Goal: Task Accomplishment & Management: Manage account settings

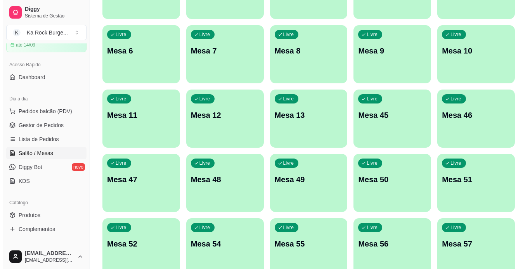
scroll to position [136, 0]
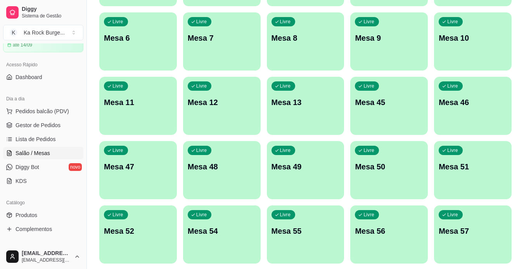
click at [291, 97] on p "Mesa 13" at bounding box center [306, 102] width 68 height 11
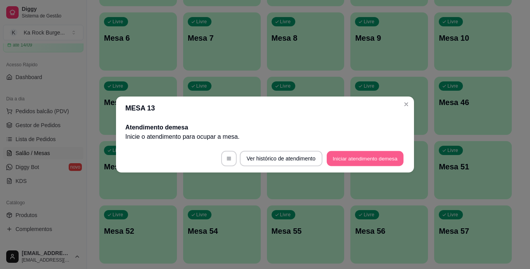
click at [400, 160] on button "Iniciar atendimento de mesa" at bounding box center [365, 158] width 77 height 15
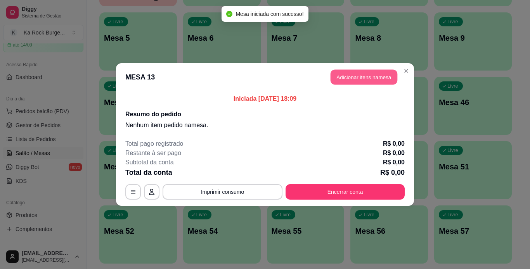
click at [348, 80] on button "Adicionar itens na mesa" at bounding box center [364, 77] width 67 height 15
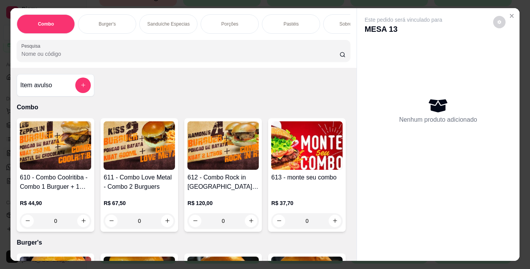
scroll to position [0, 292]
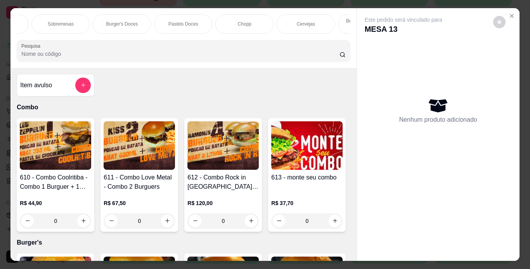
click at [247, 22] on p "Chopp" at bounding box center [245, 24] width 14 height 6
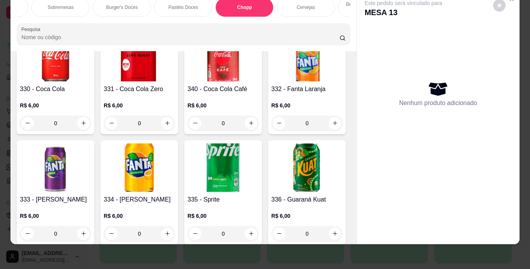
scroll to position [3167, 0]
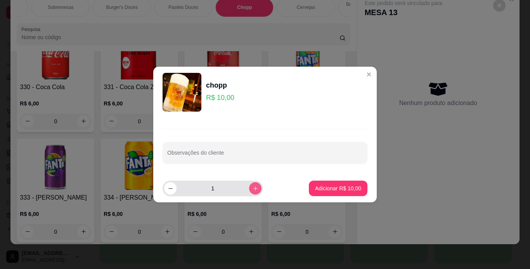
click at [253, 189] on icon "increase-product-quantity" at bounding box center [256, 189] width 6 height 6
type input "3"
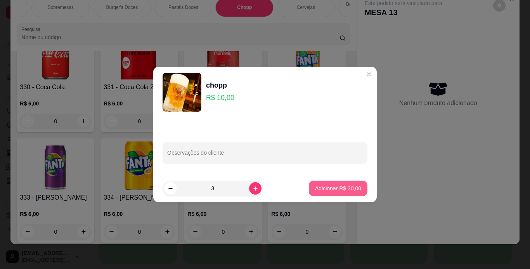
click at [325, 187] on p "Adicionar R$ 30,00" at bounding box center [338, 189] width 46 height 8
type input "3"
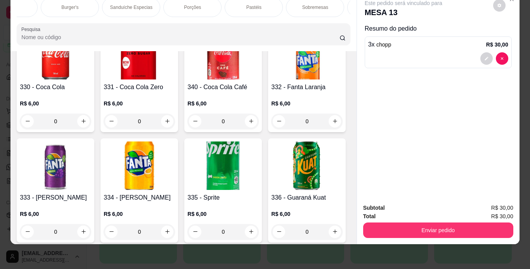
scroll to position [0, 0]
drag, startPoint x: 235, startPoint y: 4, endPoint x: 189, endPoint y: 166, distance: 168.5
click at [234, 5] on div "Porções" at bounding box center [230, 7] width 58 height 19
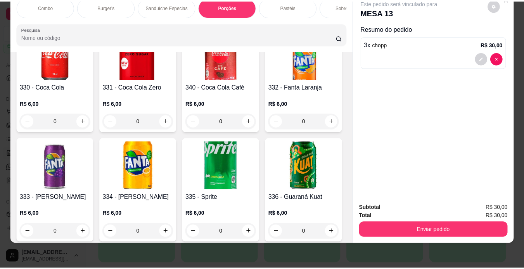
scroll to position [1446, 0]
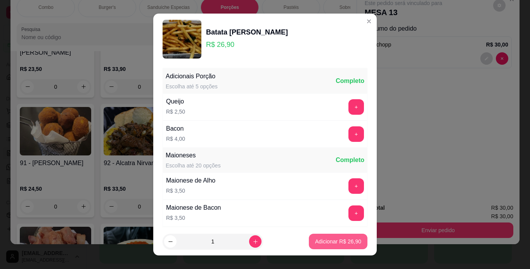
click at [333, 244] on p "Adicionar R$ 26,90" at bounding box center [338, 242] width 46 height 8
type input "1"
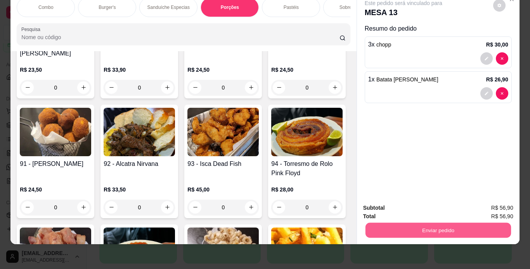
click at [419, 223] on button "Enviar pedido" at bounding box center [437, 230] width 145 height 15
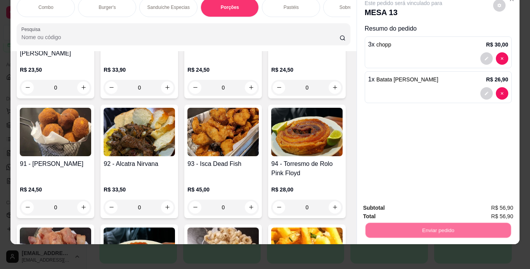
click at [413, 201] on button "Não registrar e enviar pedido" at bounding box center [412, 205] width 78 height 14
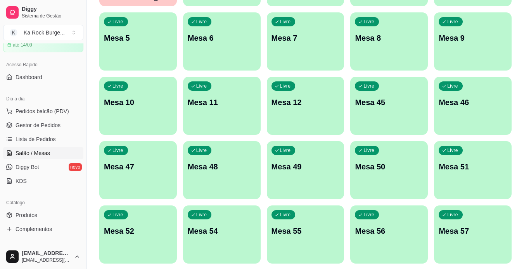
scroll to position [0, 0]
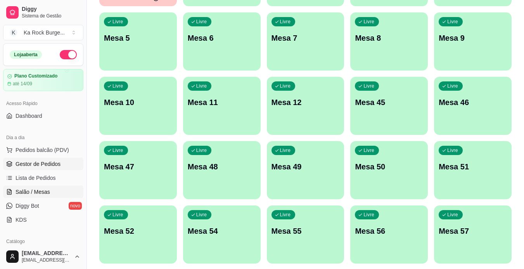
click at [47, 168] on span "Gestor de Pedidos" at bounding box center [38, 164] width 45 height 8
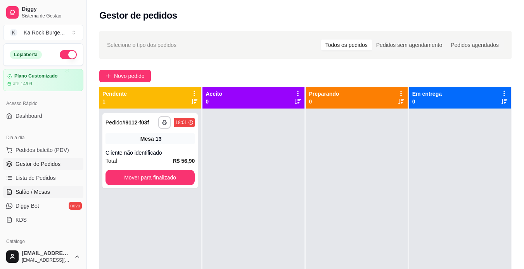
click at [46, 189] on span "Salão / Mesas" at bounding box center [33, 192] width 35 height 8
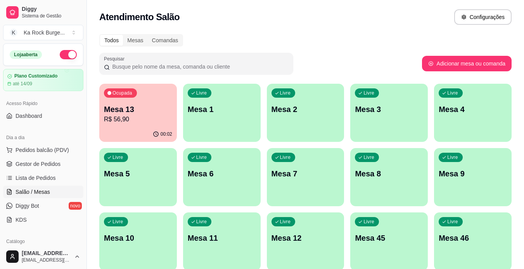
click at [156, 130] on div "00:02" at bounding box center [138, 134] width 78 height 15
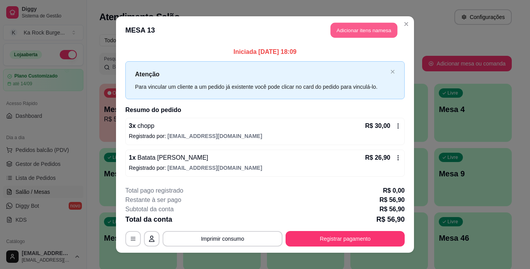
click at [355, 28] on button "Adicionar itens na mesa" at bounding box center [364, 30] width 67 height 15
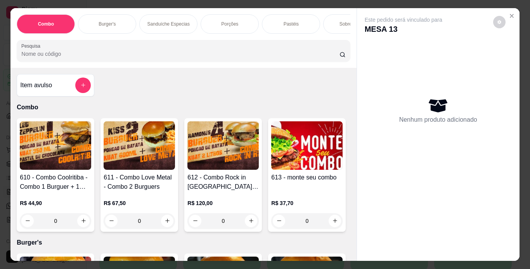
click at [67, 58] on input "Pesquisa" at bounding box center [180, 54] width 318 height 8
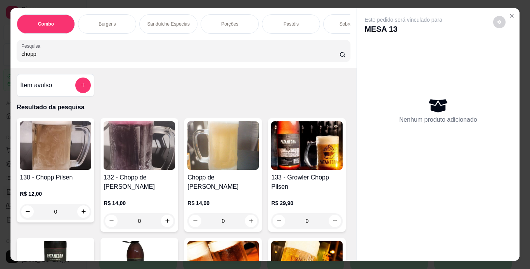
type input "chopp"
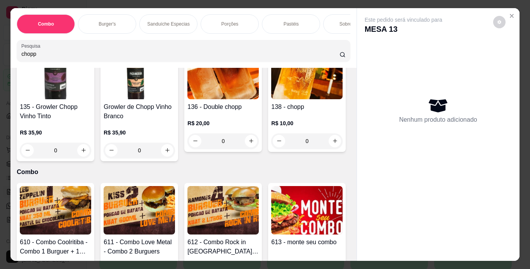
scroll to position [229, 0]
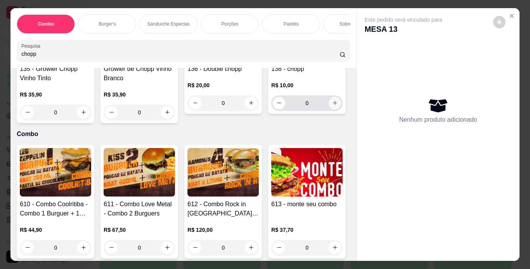
click at [332, 106] on icon "increase-product-quantity" at bounding box center [335, 103] width 6 height 6
type input "1"
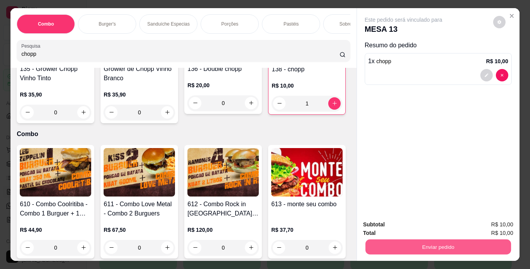
click at [454, 244] on button "Enviar pedido" at bounding box center [437, 247] width 145 height 15
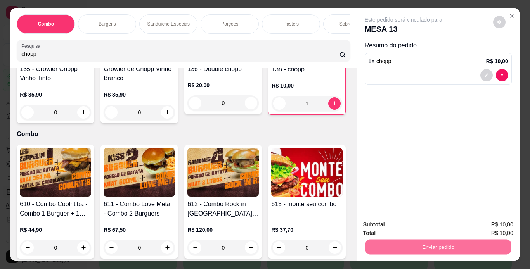
click at [426, 222] on button "Não registrar e enviar pedido" at bounding box center [412, 225] width 78 height 14
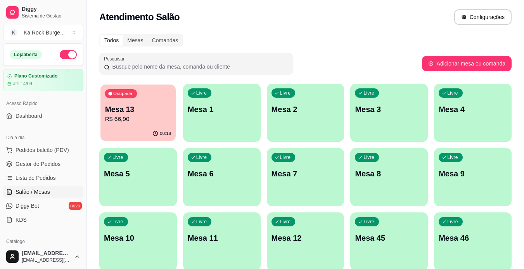
click at [172, 108] on div "Ocupada Mesa 13 R$ 66,90" at bounding box center [137, 106] width 75 height 42
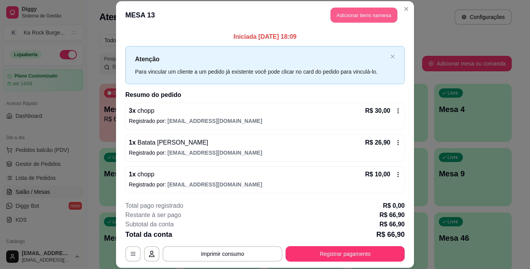
click at [366, 9] on button "Adicionar itens na mesa" at bounding box center [364, 15] width 67 height 15
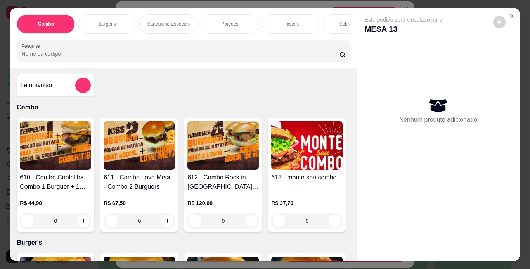
click at [231, 26] on div "Porções" at bounding box center [230, 23] width 58 height 19
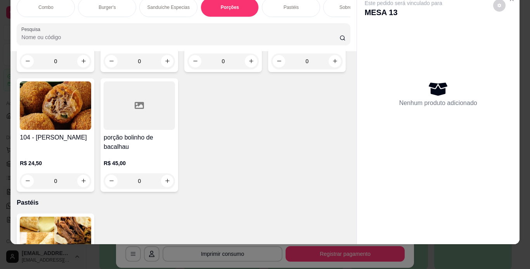
scroll to position [1833, 0]
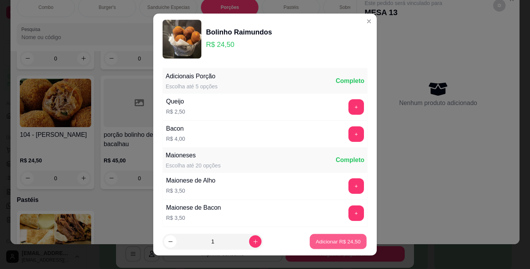
click at [338, 248] on button "Adicionar R$ 24,50" at bounding box center [338, 241] width 57 height 15
type input "1"
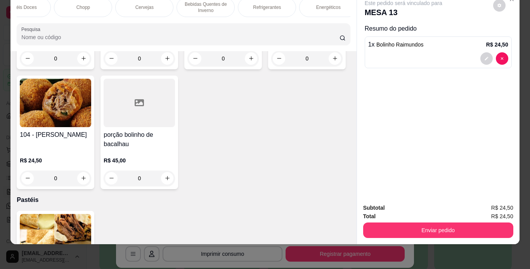
scroll to position [0, 459]
drag, startPoint x: 247, startPoint y: 2, endPoint x: 182, endPoint y: 83, distance: 104.0
click at [248, 4] on p "Refrigerantes" at bounding box center [262, 7] width 28 height 6
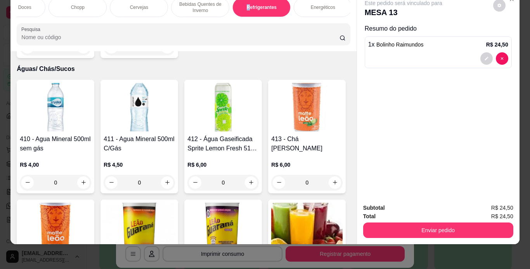
scroll to position [3966, 0]
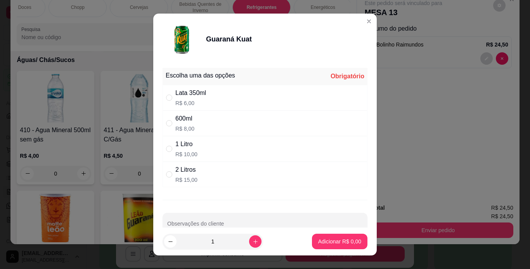
click at [183, 98] on div "Lata 350ml R$ 6,00" at bounding box center [190, 97] width 31 height 19
radio input "true"
click at [322, 240] on p "Adicionar R$ 6,00" at bounding box center [340, 241] width 42 height 7
type input "1"
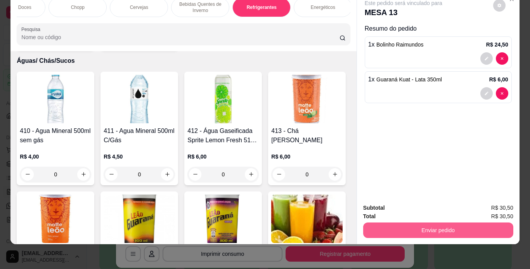
click at [395, 225] on button "Enviar pedido" at bounding box center [438, 231] width 150 height 16
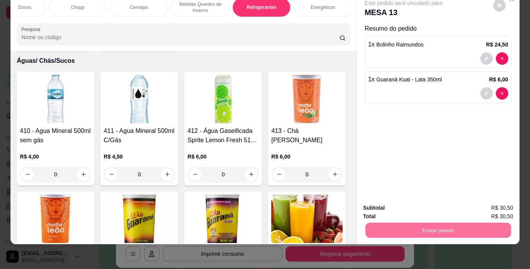
click at [395, 206] on button "Não registrar e enviar pedido" at bounding box center [412, 205] width 81 height 15
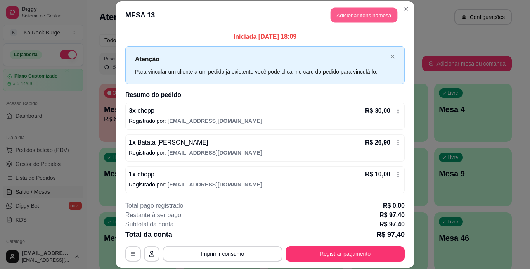
click at [369, 16] on button "Adicionar itens na mesa" at bounding box center [364, 15] width 67 height 15
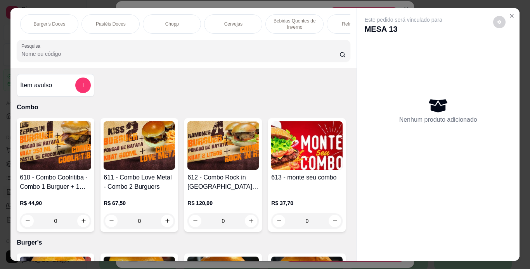
scroll to position [0, 407]
drag, startPoint x: 131, startPoint y: 21, endPoint x: 132, endPoint y: 264, distance: 242.5
click at [130, 23] on p "Chopp" at bounding box center [130, 24] width 14 height 6
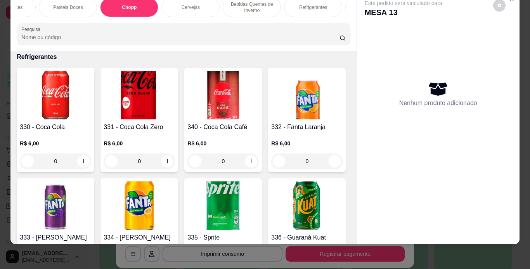
scroll to position [3175, 0]
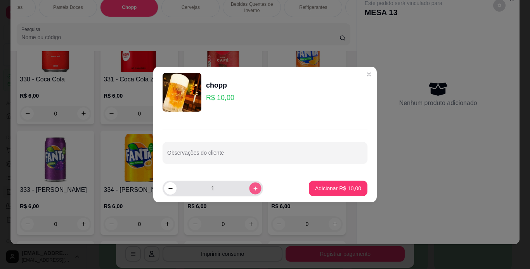
click at [253, 191] on icon "increase-product-quantity" at bounding box center [256, 189] width 6 height 6
type input "3"
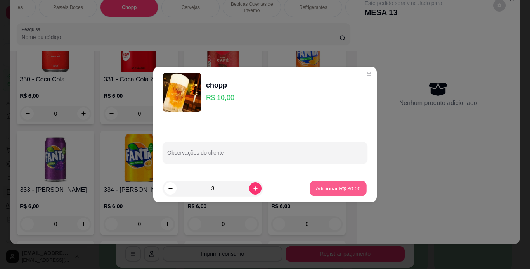
click at [311, 188] on button "Adicionar R$ 30,00" at bounding box center [338, 188] width 57 height 15
type input "3"
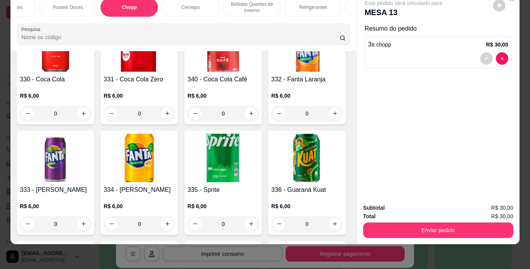
click at [320, 7] on div "Refrigerantes" at bounding box center [313, 7] width 58 height 19
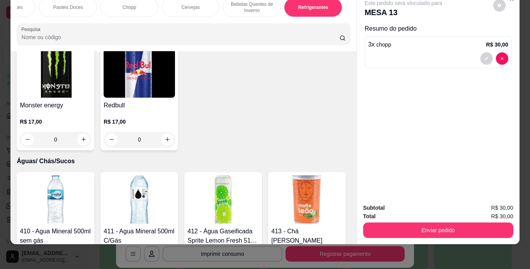
scroll to position [3896, 0]
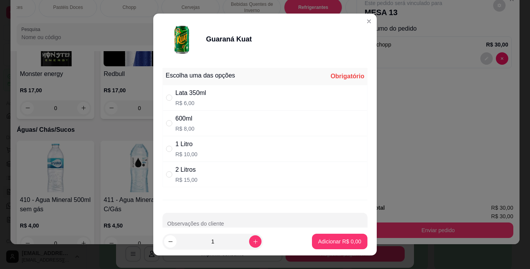
click at [220, 95] on div "Lata 350ml R$ 6,00" at bounding box center [265, 98] width 205 height 26
radio input "true"
click at [325, 239] on p "Adicionar R$ 6,00" at bounding box center [339, 242] width 43 height 8
type input "1"
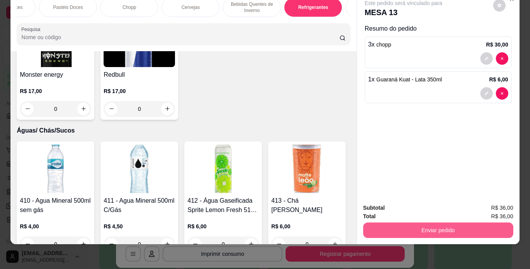
click at [410, 229] on button "Enviar pedido" at bounding box center [438, 231] width 150 height 16
click at [400, 223] on button "Enviar pedido" at bounding box center [437, 230] width 145 height 15
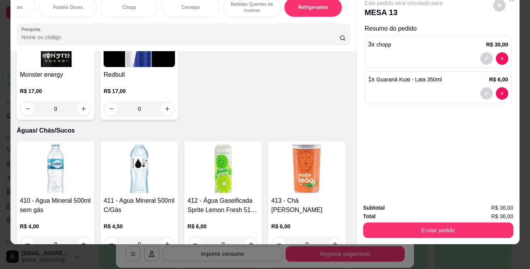
click at [397, 213] on div "Total R$ 36,00" at bounding box center [438, 216] width 150 height 9
click at [404, 230] on button "Enviar pedido" at bounding box center [437, 230] width 145 height 15
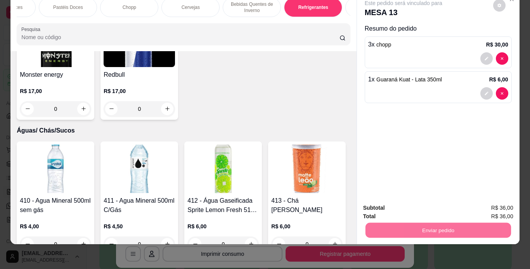
click at [412, 208] on button "Não registrar e enviar pedido" at bounding box center [412, 205] width 78 height 14
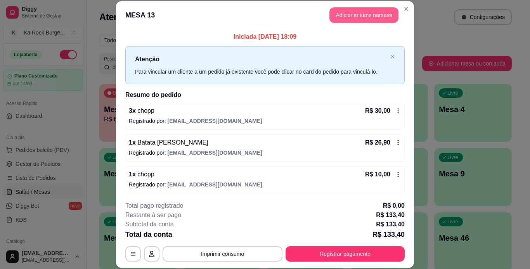
click at [365, 16] on button "Adicionar itens na mesa" at bounding box center [363, 15] width 69 height 16
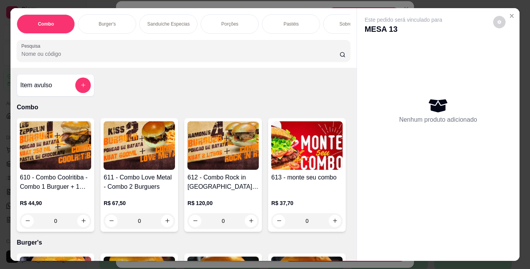
click at [172, 21] on p "Sanduíche Especias" at bounding box center [168, 24] width 42 height 6
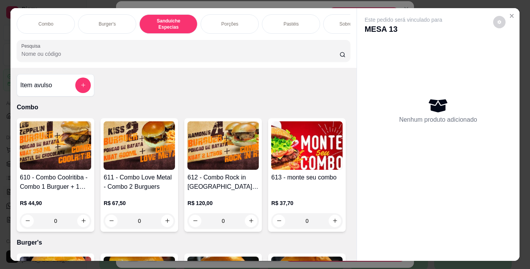
scroll to position [20, 0]
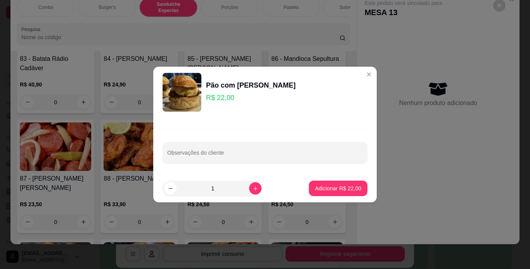
click at [328, 196] on footer "1 Adicionar R$ 22,00" at bounding box center [264, 189] width 223 height 28
click at [328, 185] on p "Adicionar R$ 22,00" at bounding box center [338, 189] width 46 height 8
type input "1"
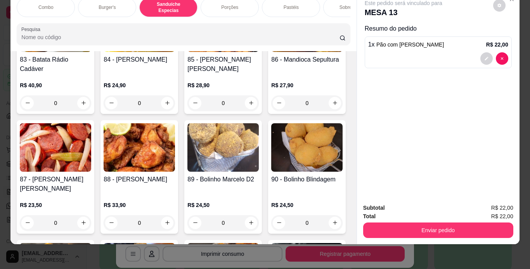
click at [435, 223] on button "Enviar pedido" at bounding box center [438, 231] width 150 height 16
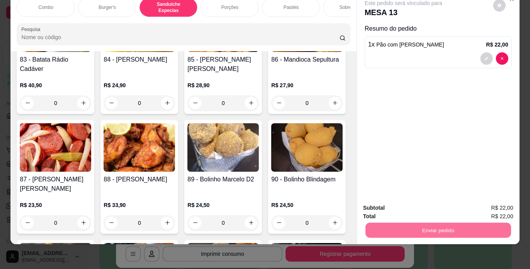
click at [435, 204] on button "Não registrar e enviar pedido" at bounding box center [412, 205] width 78 height 14
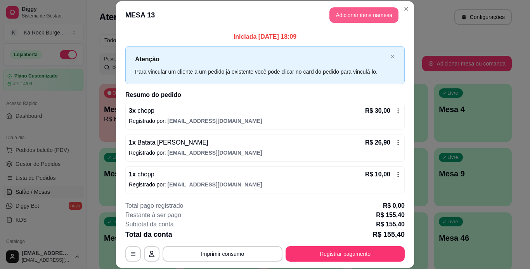
click at [377, 20] on button "Adicionar itens na mesa" at bounding box center [363, 15] width 69 height 16
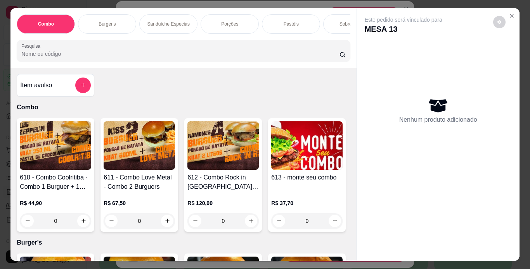
scroll to position [0, 292]
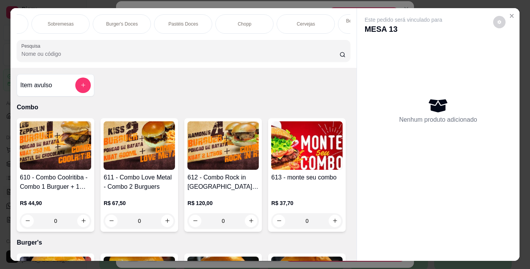
click at [240, 25] on div "Chopp" at bounding box center [244, 23] width 58 height 19
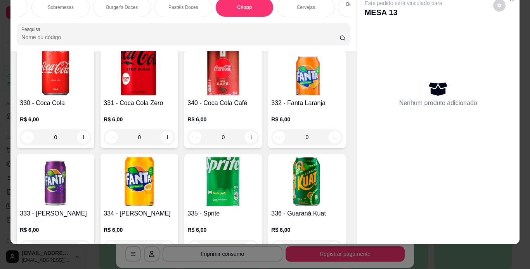
scroll to position [3159, 0]
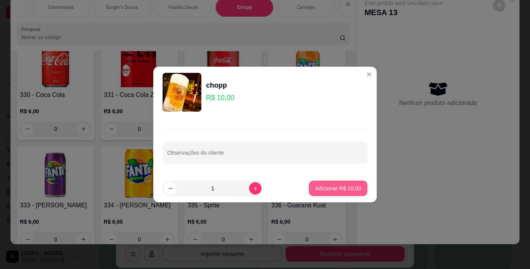
click at [310, 184] on button "Adicionar R$ 10,00" at bounding box center [338, 189] width 59 height 16
type input "1"
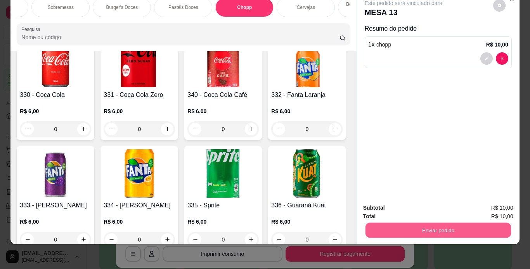
click at [400, 226] on button "Enviar pedido" at bounding box center [437, 230] width 145 height 15
click at [398, 202] on button "Não registrar e enviar pedido" at bounding box center [412, 205] width 81 height 15
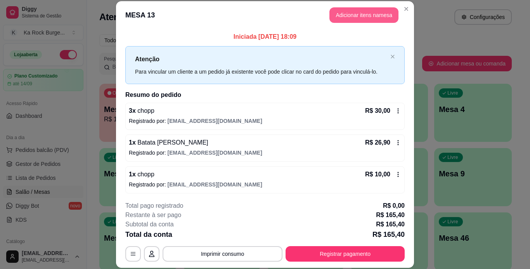
click at [354, 21] on button "Adicionar itens na mesa" at bounding box center [363, 15] width 69 height 16
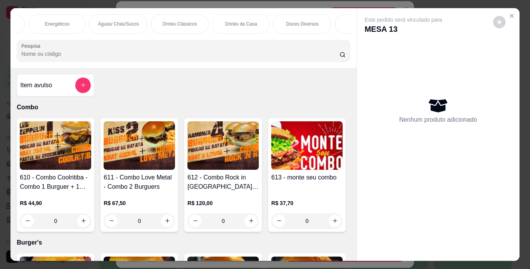
scroll to position [0, 728]
click at [305, 24] on p "Doces Diversos" at bounding box center [298, 24] width 33 height 6
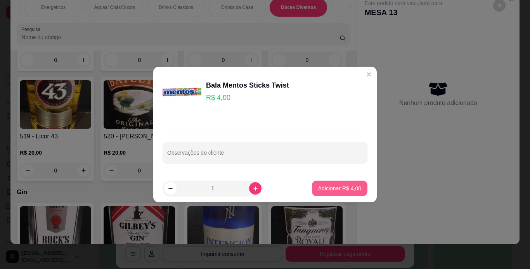
click at [342, 191] on p "Adicionar R$ 4,00" at bounding box center [339, 189] width 43 height 8
type input "1"
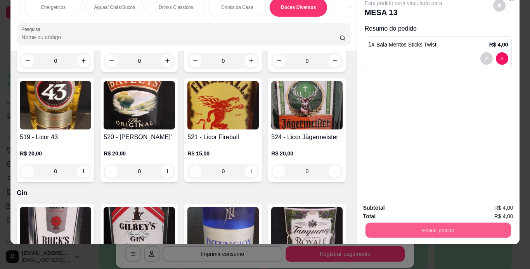
click at [415, 227] on button "Enviar pedido" at bounding box center [437, 230] width 145 height 15
click at [414, 206] on button "Não registrar e enviar pedido" at bounding box center [412, 205] width 78 height 14
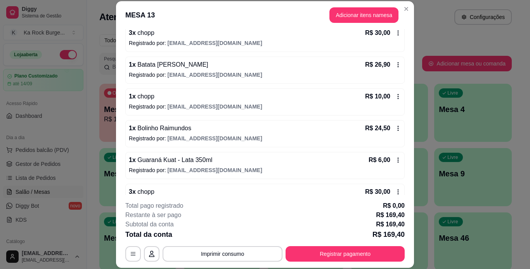
scroll to position [154, 0]
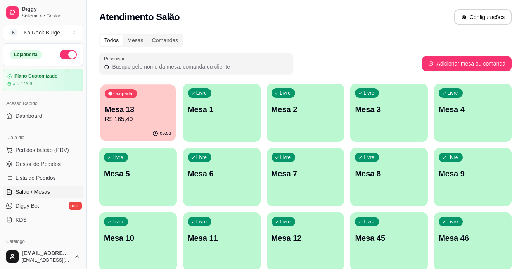
click at [132, 110] on p "Mesa 13" at bounding box center [138, 109] width 66 height 10
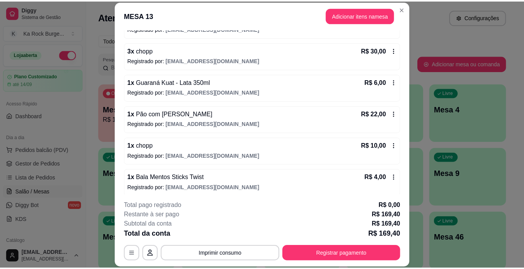
scroll to position [224, 0]
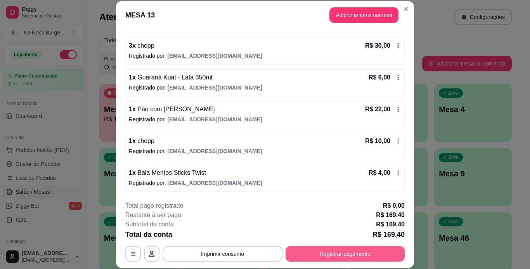
click at [330, 250] on button "Registrar pagamento" at bounding box center [345, 254] width 119 height 16
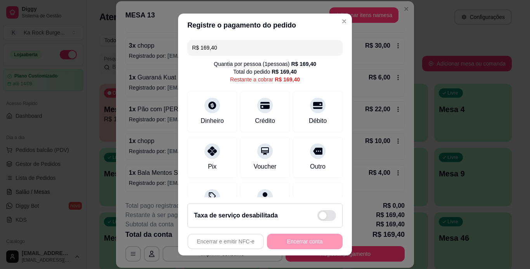
drag, startPoint x: 221, startPoint y: 50, endPoint x: 114, endPoint y: 49, distance: 106.7
click at [114, 49] on div "Registre o pagamento do pedido R$ 169,40 Quantia por pessoa ( 1 pessoas) R$ 169…" at bounding box center [265, 134] width 530 height 269
click at [213, 109] on div at bounding box center [212, 103] width 17 height 17
click at [214, 154] on div at bounding box center [212, 148] width 17 height 17
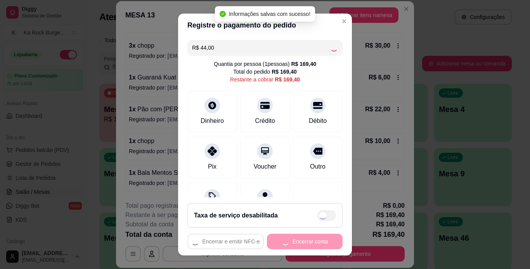
type input "R$ 125,40"
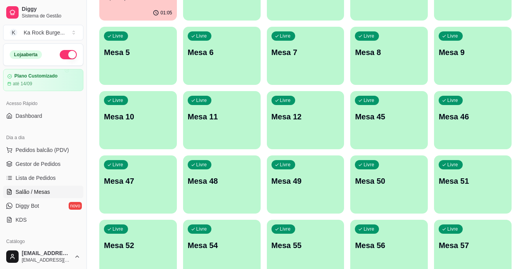
scroll to position [226, 0]
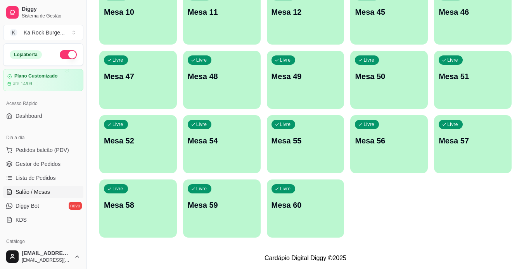
click at [310, 206] on p "Mesa 60" at bounding box center [306, 205] width 68 height 11
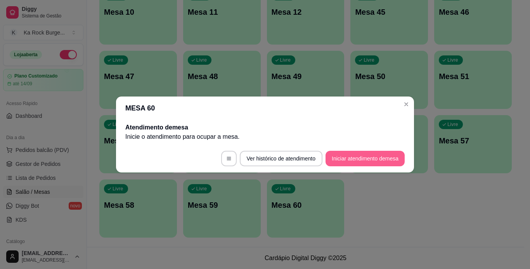
click at [353, 156] on button "Iniciar atendimento de mesa" at bounding box center [364, 159] width 79 height 16
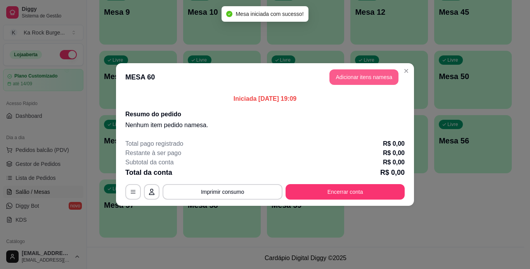
click at [372, 74] on button "Adicionar itens na mesa" at bounding box center [363, 77] width 69 height 16
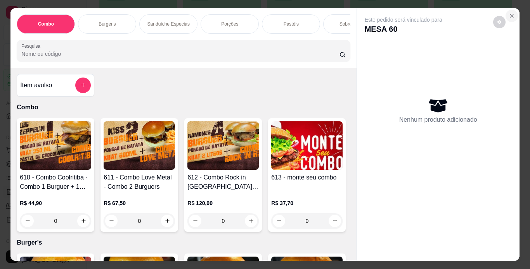
click at [511, 14] on icon "Close" at bounding box center [512, 16] width 6 height 6
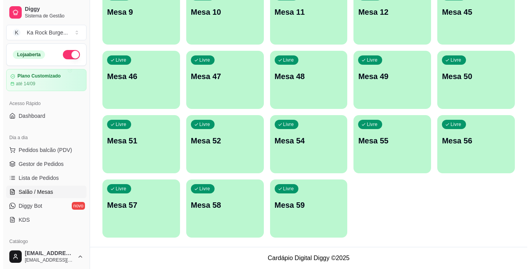
scroll to position [0, 0]
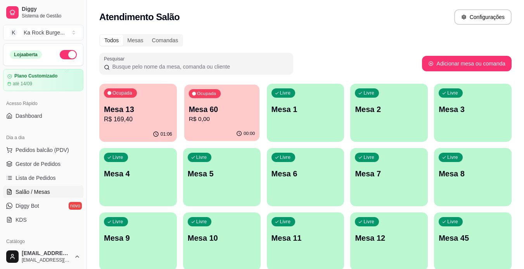
click at [226, 115] on p "R$ 0,00" at bounding box center [222, 119] width 66 height 9
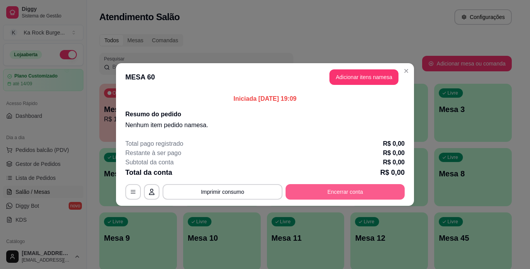
click at [336, 187] on button "Encerrar conta" at bounding box center [345, 192] width 119 height 16
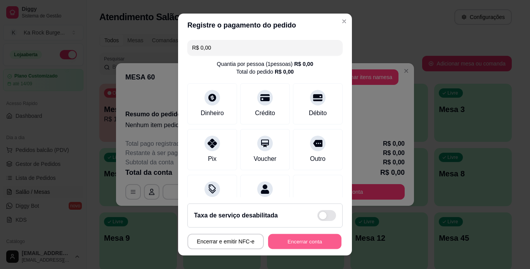
click at [315, 249] on div "Encerrar e emitir NFC-e Encerrar conta" at bounding box center [264, 242] width 155 height 16
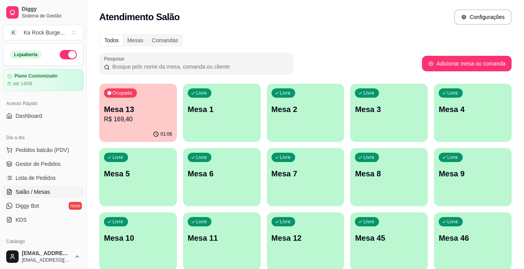
click at [233, 107] on p "Mesa 1" at bounding box center [222, 109] width 68 height 11
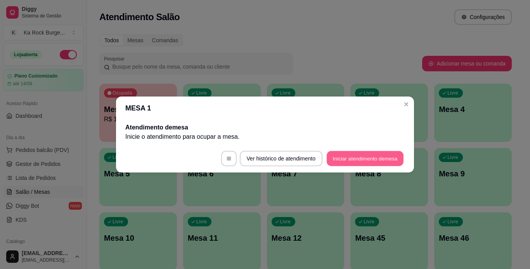
click at [355, 154] on button "Iniciar atendimento de mesa" at bounding box center [365, 158] width 77 height 15
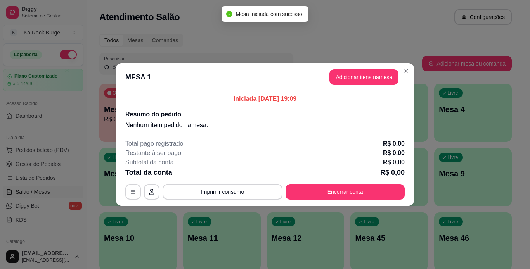
click at [354, 85] on header "MESA 1 Adicionar itens na mesa" at bounding box center [265, 77] width 298 height 28
click at [343, 81] on button "Adicionar itens na mesa" at bounding box center [364, 77] width 67 height 15
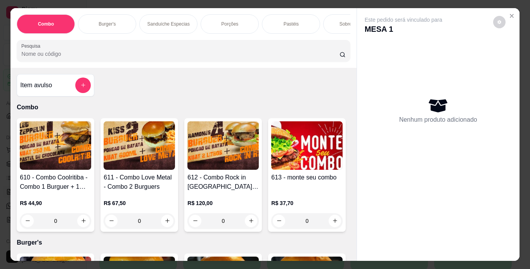
scroll to position [0, 292]
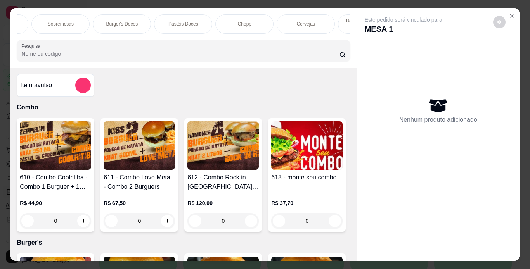
drag, startPoint x: 118, startPoint y: 39, endPoint x: 100, endPoint y: 24, distance: 23.7
click at [52, 41] on div "Combo Burger's Sanduíche Especias Porções Pastéis Sobremesas Burger's Doces Pas…" at bounding box center [183, 38] width 346 height 60
drag, startPoint x: 248, startPoint y: 18, endPoint x: 193, endPoint y: 148, distance: 141.2
click at [249, 21] on p "Pastéis" at bounding box center [248, 24] width 15 height 6
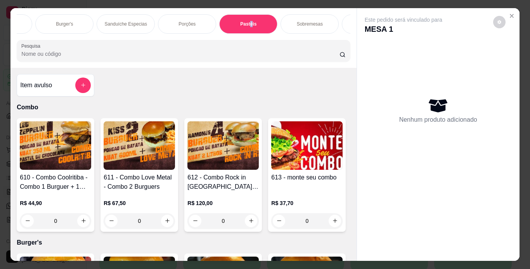
scroll to position [20, 0]
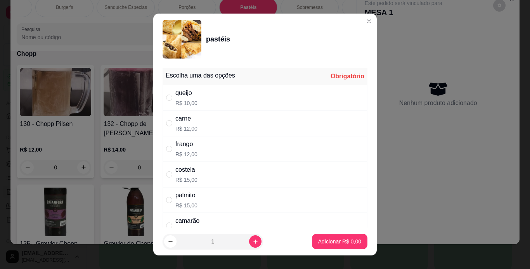
click at [216, 174] on div "costela R$ 15,00" at bounding box center [265, 175] width 205 height 26
radio input "true"
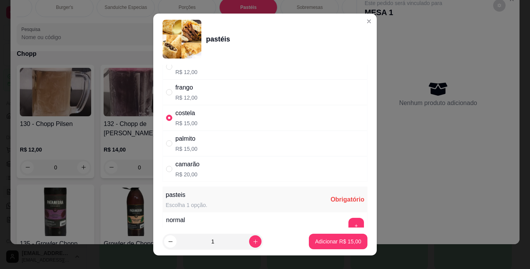
scroll to position [62, 0]
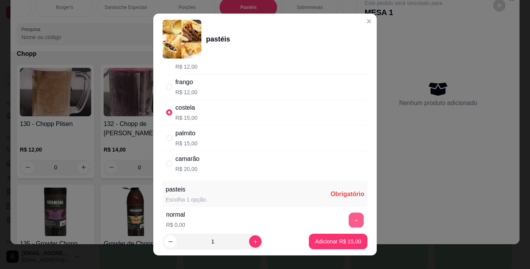
click at [349, 215] on button "+" at bounding box center [356, 220] width 15 height 15
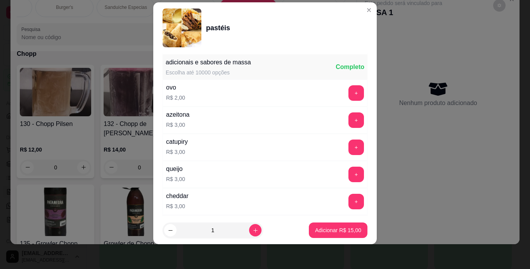
scroll to position [286, 0]
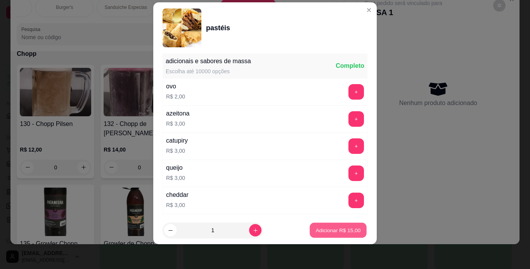
click at [342, 233] on p "Adicionar R$ 15,00" at bounding box center [338, 230] width 45 height 7
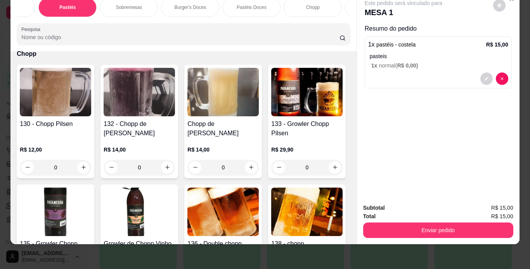
scroll to position [0, 229]
drag, startPoint x: 298, startPoint y: 2, endPoint x: 252, endPoint y: 151, distance: 155.0
click at [297, 4] on div "Chopp" at bounding box center [307, 7] width 58 height 19
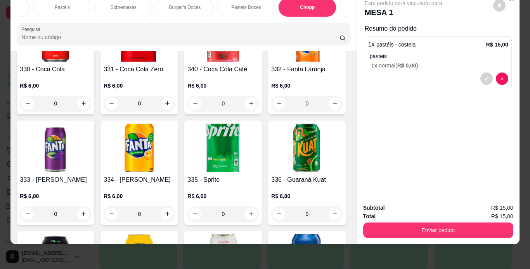
scroll to position [3190, 0]
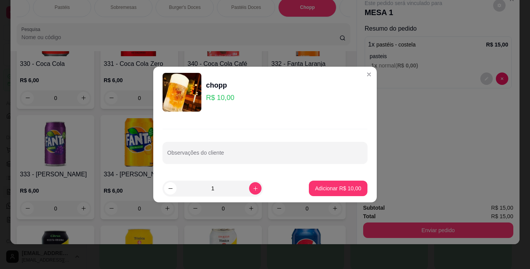
click at [362, 187] on footer "1 Adicionar R$ 10,00" at bounding box center [264, 189] width 223 height 28
click at [360, 188] on button "Adicionar R$ 10,00" at bounding box center [338, 189] width 59 height 16
type input "1"
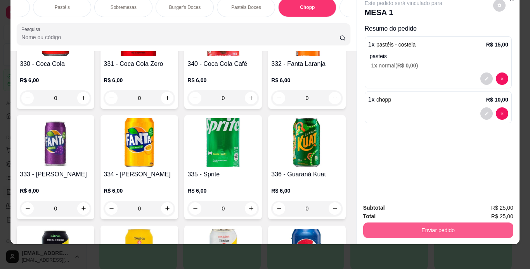
click at [406, 223] on button "Enviar pedido" at bounding box center [438, 231] width 150 height 16
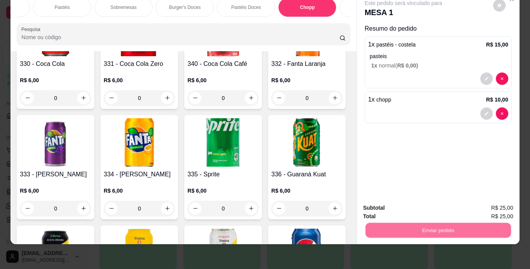
click at [397, 206] on button "Não registrar e enviar pedido" at bounding box center [412, 205] width 78 height 14
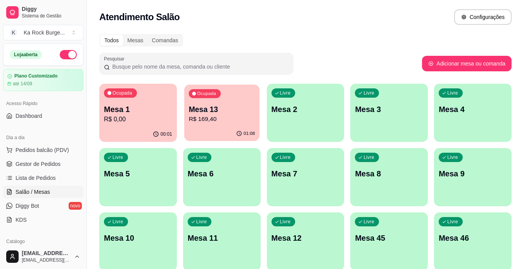
click at [218, 124] on p "R$ 169,40" at bounding box center [222, 119] width 66 height 9
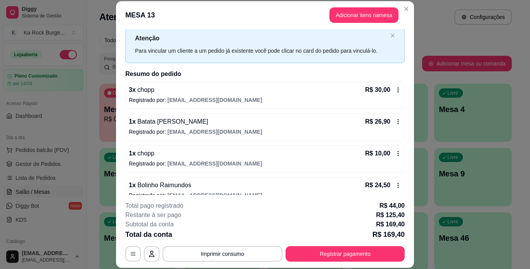
scroll to position [34, 0]
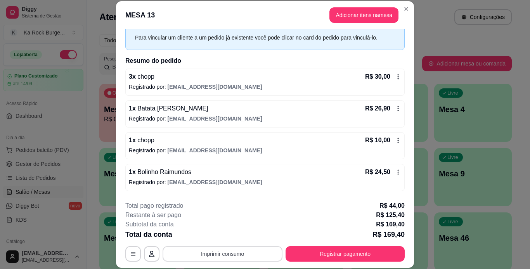
click at [247, 250] on button "Imprimir consumo" at bounding box center [223, 254] width 120 height 16
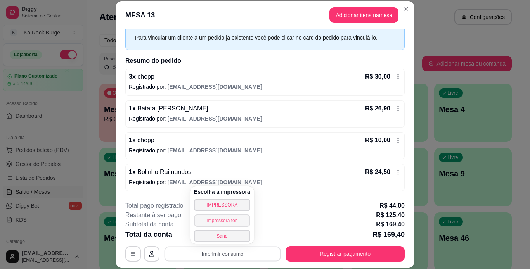
click at [230, 222] on button "Impressora tob" at bounding box center [222, 221] width 56 height 12
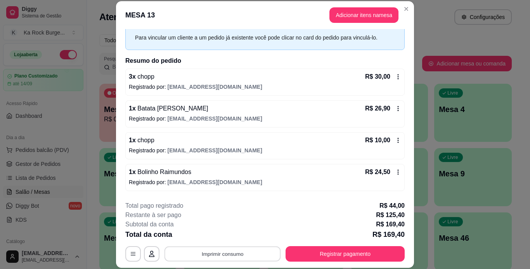
click at [247, 255] on button "Imprimir consumo" at bounding box center [222, 253] width 116 height 15
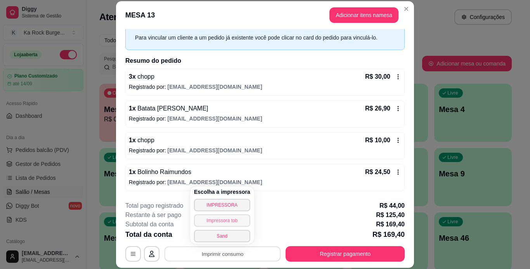
click at [229, 221] on button "Impressora tob" at bounding box center [222, 221] width 56 height 12
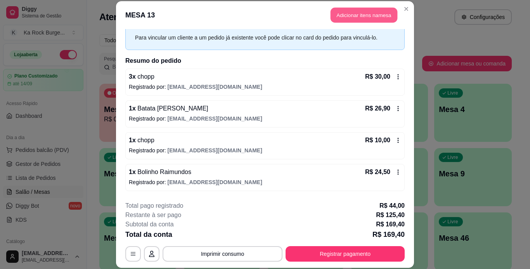
click at [378, 8] on button "Adicionar itens na mesa" at bounding box center [364, 15] width 67 height 15
click at [367, 14] on button "Adicionar itens na mesa" at bounding box center [364, 15] width 67 height 15
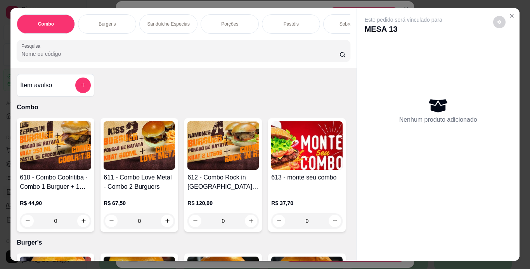
click at [125, 38] on div "Combo Burger's Sanduíche Especias Porções Pastéis Sobremesas Burger's Doces Pas…" at bounding box center [183, 38] width 346 height 60
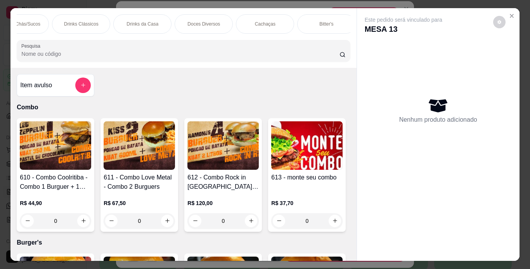
scroll to position [0, 825]
click at [206, 21] on p "Doces Diversos" at bounding box center [201, 24] width 33 height 6
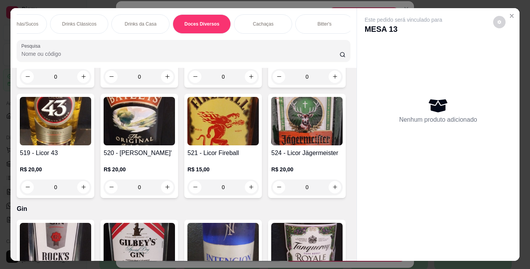
scroll to position [20, 0]
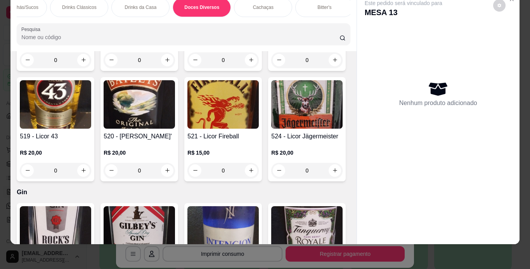
click at [357, 234] on div at bounding box center [438, 238] width 163 height 12
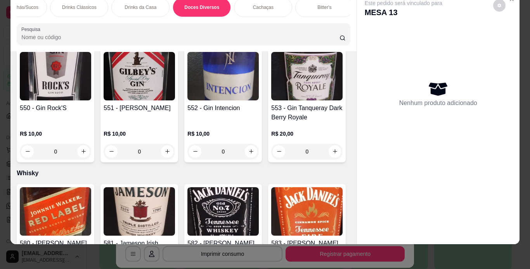
scroll to position [5739, 0]
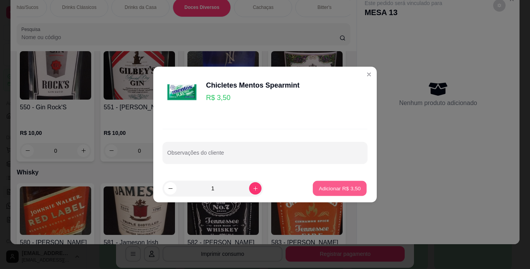
click at [334, 185] on p "Adicionar R$ 3,50" at bounding box center [340, 188] width 42 height 7
type input "1"
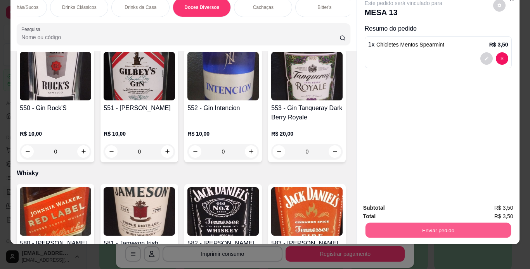
click at [476, 223] on button "Enviar pedido" at bounding box center [437, 230] width 145 height 15
click at [479, 205] on button "Sim, quero registrar" at bounding box center [486, 205] width 56 height 14
click at [424, 226] on button "Enviar pedido" at bounding box center [438, 231] width 150 height 16
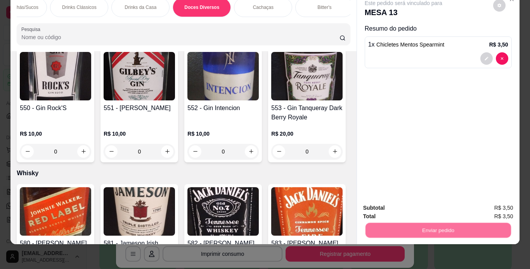
click at [415, 207] on button "Não registrar e enviar pedido" at bounding box center [412, 205] width 78 height 14
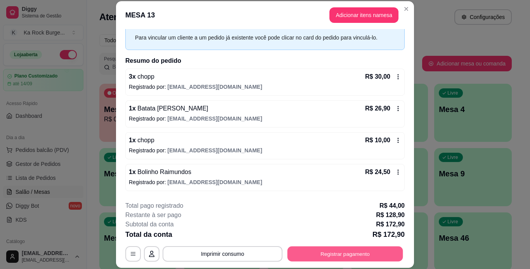
click at [374, 249] on button "Registrar pagamento" at bounding box center [345, 253] width 116 height 15
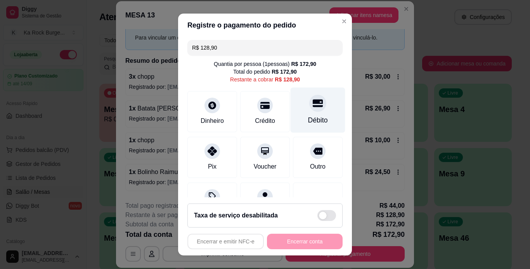
click at [309, 115] on div "Débito" at bounding box center [318, 109] width 55 height 45
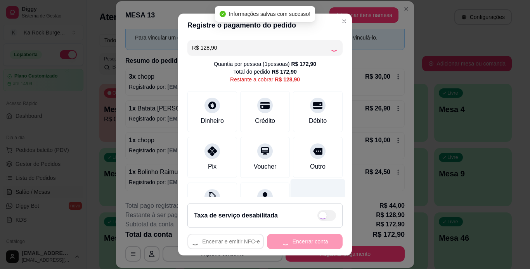
type input "R$ 0,00"
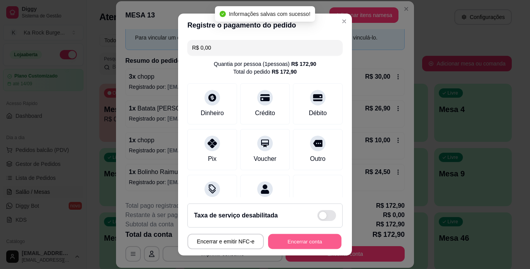
click at [314, 235] on button "Encerrar conta" at bounding box center [304, 241] width 73 height 15
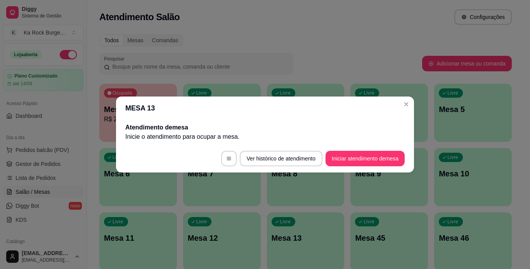
scroll to position [0, 0]
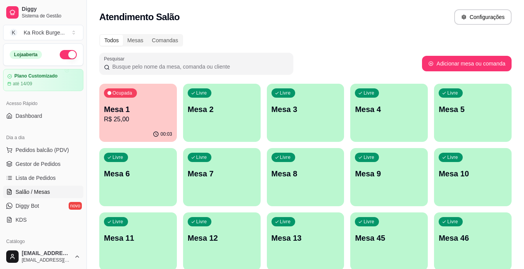
click at [140, 106] on p "Mesa 1" at bounding box center [138, 109] width 68 height 11
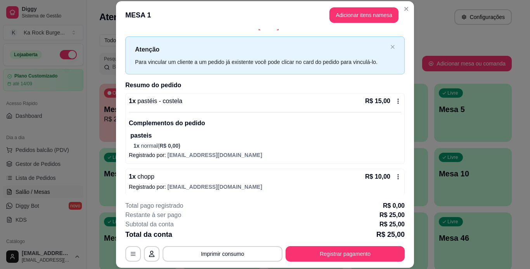
scroll to position [14, 0]
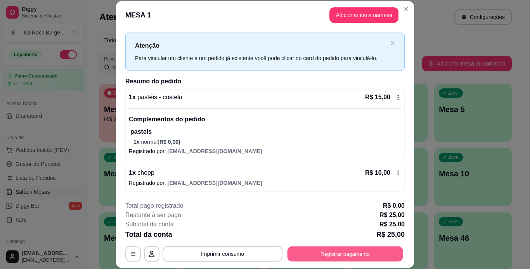
click at [375, 255] on button "Registrar pagamento" at bounding box center [345, 253] width 116 height 15
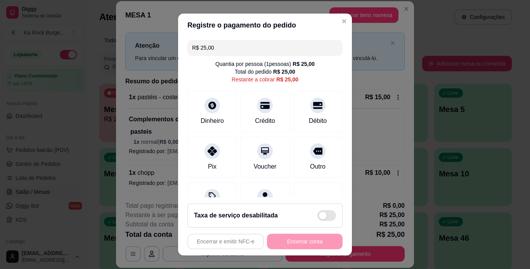
drag, startPoint x: 301, startPoint y: 107, endPoint x: 329, endPoint y: 251, distance: 146.9
click at [313, 107] on icon at bounding box center [317, 105] width 9 height 7
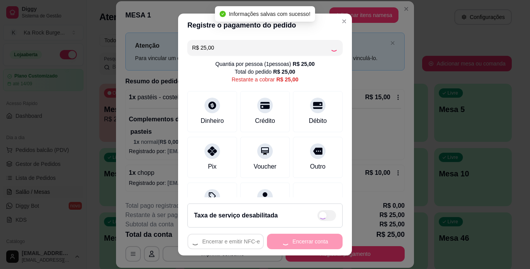
type input "R$ 0,00"
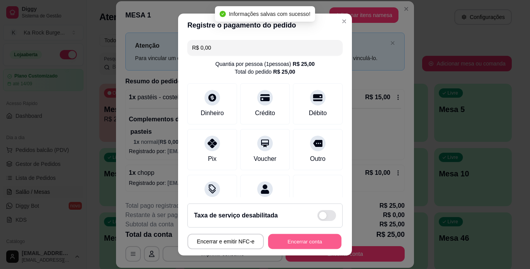
click at [313, 243] on button "Encerrar conta" at bounding box center [304, 241] width 73 height 15
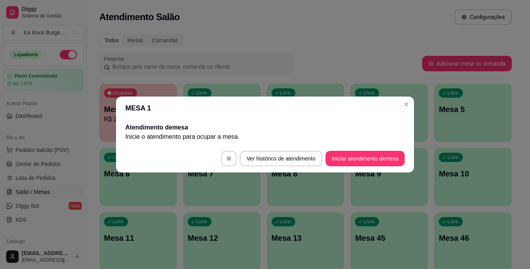
scroll to position [0, 0]
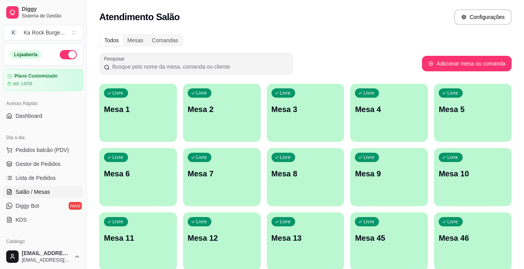
click at [485, 127] on div "Livre Mesa 5" at bounding box center [473, 108] width 78 height 49
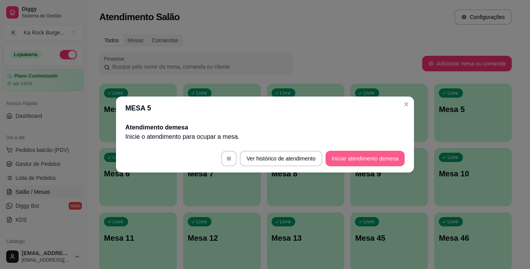
click at [381, 161] on button "Iniciar atendimento de mesa" at bounding box center [364, 159] width 79 height 16
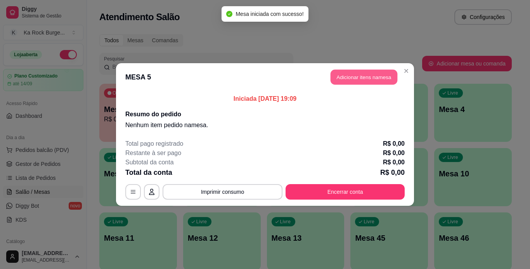
click at [379, 74] on button "Adicionar itens na mesa" at bounding box center [364, 77] width 67 height 15
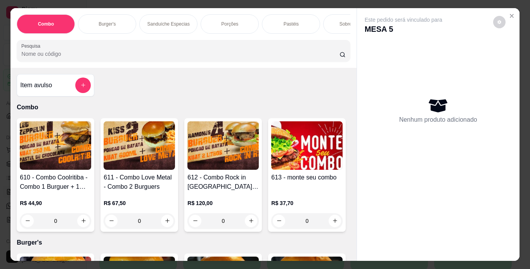
click at [105, 17] on div "Burger's" at bounding box center [107, 23] width 58 height 19
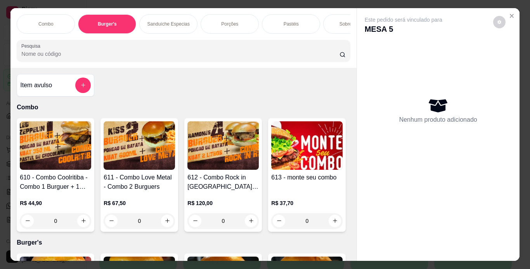
scroll to position [20, 0]
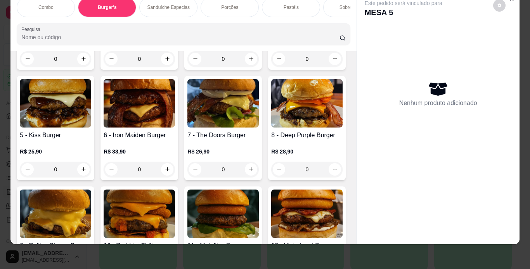
click at [91, 128] on img at bounding box center [55, 103] width 71 height 48
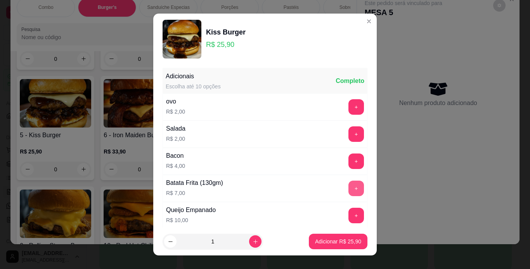
click at [348, 193] on button "+" at bounding box center [356, 189] width 16 height 16
click at [336, 242] on p "Adicionar R$ 32,90" at bounding box center [338, 241] width 45 height 7
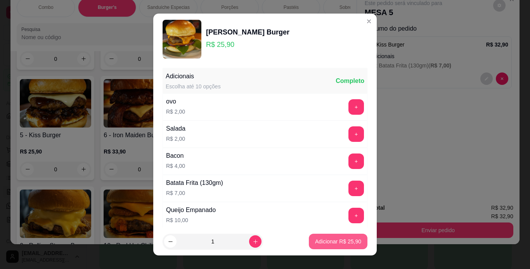
click at [338, 243] on p "Adicionar R$ 25,90" at bounding box center [338, 242] width 46 height 8
type input "1"
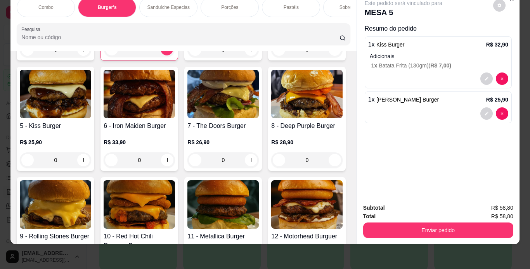
scroll to position [296, 0]
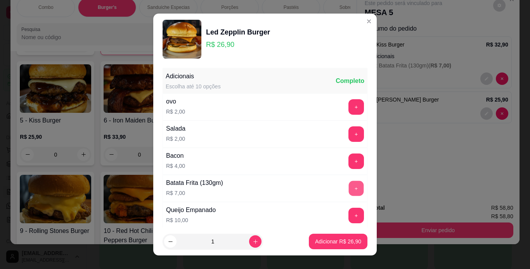
click at [349, 185] on button "+" at bounding box center [356, 188] width 15 height 15
click at [333, 241] on p "Adicionar R$ 33,90" at bounding box center [338, 242] width 46 height 8
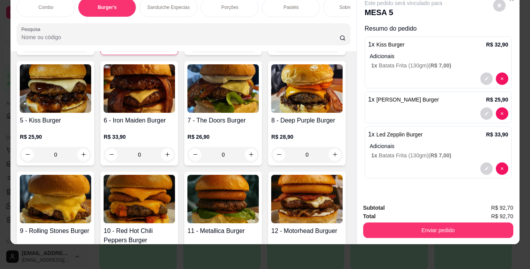
drag, startPoint x: 229, startPoint y: 1, endPoint x: 311, endPoint y: 149, distance: 169.7
click at [229, 4] on p "Porções" at bounding box center [229, 7] width 17 height 6
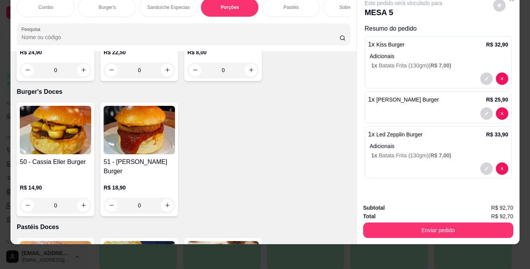
scroll to position [2331, 0]
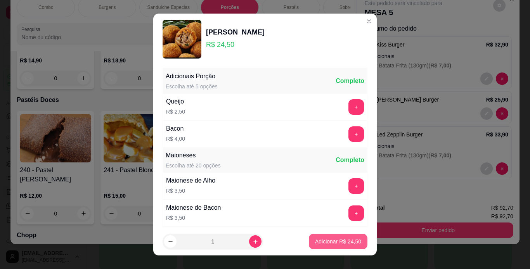
click at [346, 239] on p "Adicionar R$ 24,50" at bounding box center [338, 242] width 46 height 8
type input "1"
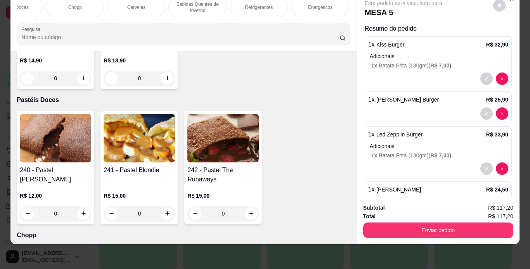
scroll to position [0, 466]
click at [343, 9] on div "Combo Burger's Sanduíche Especias Porções Pastéis Sobremesas Burger's Doces Pas…" at bounding box center [183, 7] width 333 height 19
click at [250, 4] on p "Refrigerantes" at bounding box center [255, 7] width 28 height 6
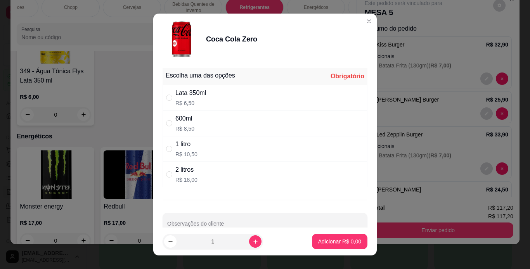
drag, startPoint x: 209, startPoint y: 97, endPoint x: 254, endPoint y: 254, distance: 163.2
click at [210, 100] on div "Lata 350ml R$ 6,50" at bounding box center [265, 98] width 205 height 26
radio input "true"
click at [249, 245] on button "increase-product-quantity" at bounding box center [255, 242] width 12 height 12
type input "2"
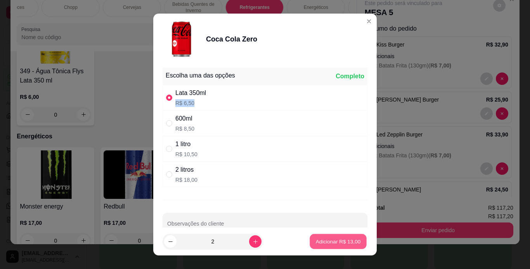
click at [319, 240] on p "Adicionar R$ 13,00" at bounding box center [338, 241] width 45 height 7
type input "2"
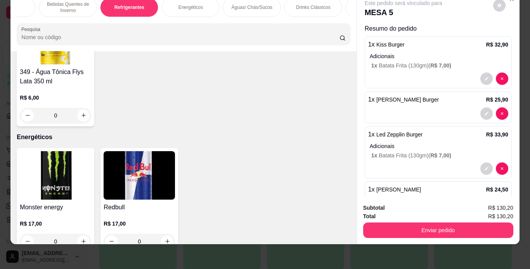
scroll to position [0, 621]
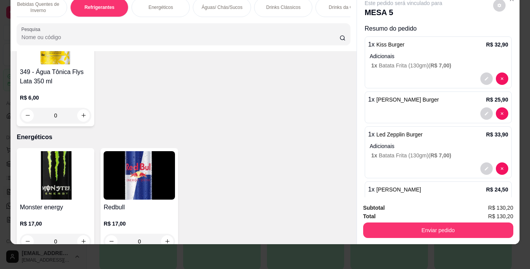
drag, startPoint x: 218, startPoint y: 5, endPoint x: 243, endPoint y: 93, distance: 92.2
click at [218, 4] on div "Águas/ Chás/Sucos" at bounding box center [222, 7] width 58 height 19
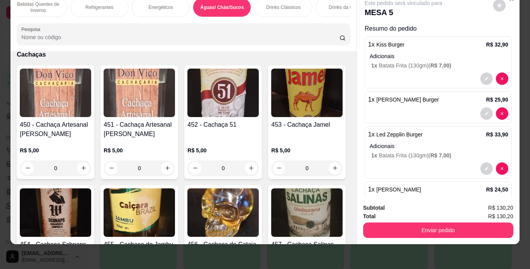
scroll to position [4882, 0]
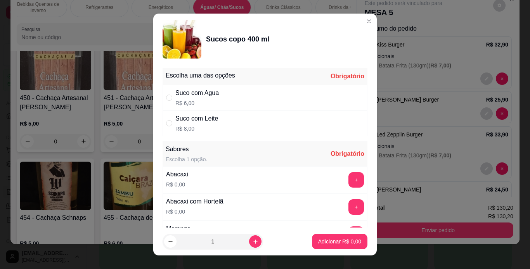
drag, startPoint x: 202, startPoint y: 120, endPoint x: 206, endPoint y: 130, distance: 10.8
click at [202, 121] on div "Suco com Leite" at bounding box center [196, 118] width 43 height 9
radio input "true"
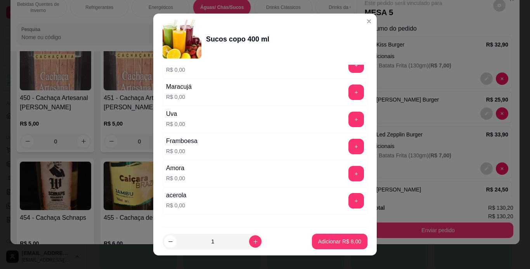
scroll to position [233, 0]
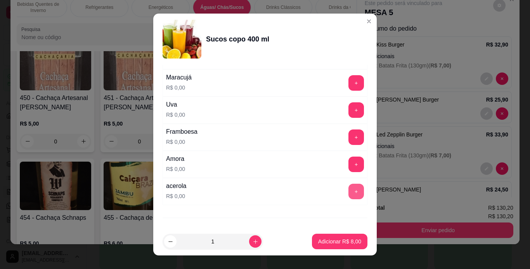
click at [348, 197] on button "+" at bounding box center [356, 192] width 16 height 16
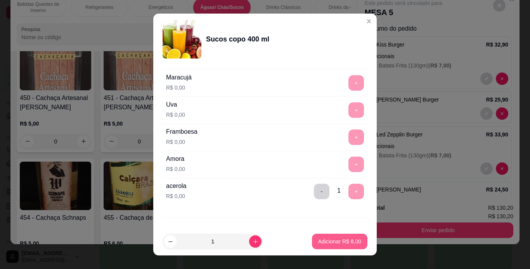
click at [348, 240] on p "Adicionar R$ 8,00" at bounding box center [339, 242] width 43 height 8
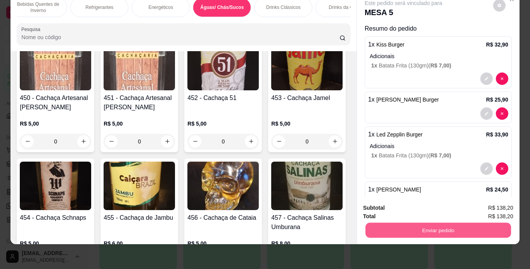
click at [409, 225] on button "Enviar pedido" at bounding box center [437, 230] width 145 height 15
click at [407, 201] on button "Não registrar e enviar pedido" at bounding box center [412, 205] width 78 height 14
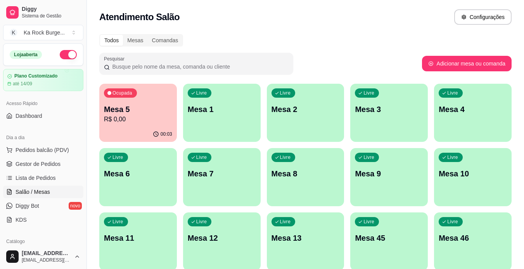
click at [205, 177] on p "Mesa 7" at bounding box center [222, 173] width 68 height 11
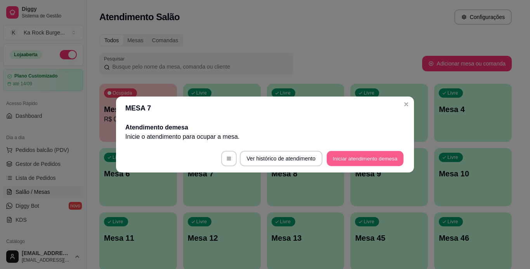
click at [370, 161] on button "Iniciar atendimento de mesa" at bounding box center [365, 158] width 77 height 15
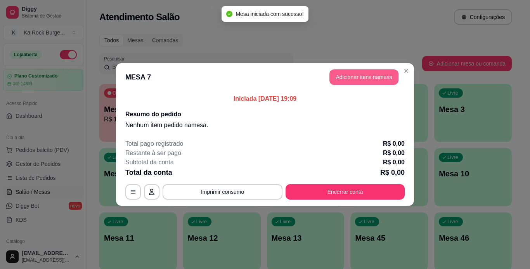
click at [365, 81] on button "Adicionar itens na mesa" at bounding box center [363, 77] width 69 height 16
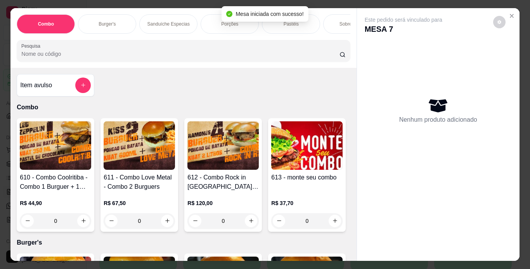
click at [106, 28] on div "Burger's" at bounding box center [107, 23] width 58 height 19
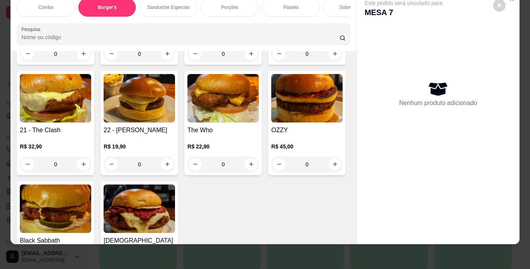
scroll to position [746, 0]
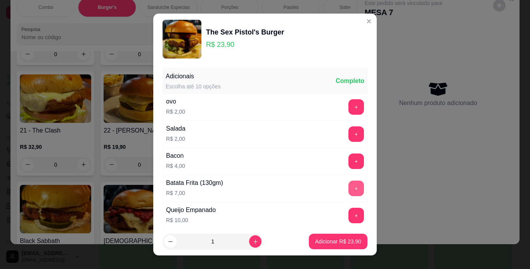
click at [348, 189] on button "+" at bounding box center [356, 189] width 16 height 16
click at [339, 244] on p "Adicionar R$ 30,90" at bounding box center [338, 241] width 45 height 7
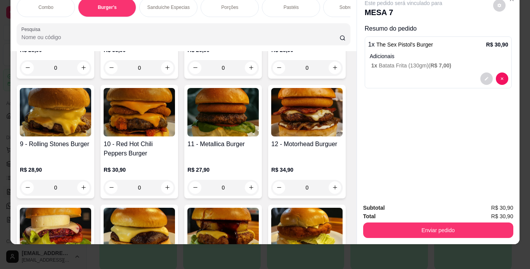
scroll to position [492, 0]
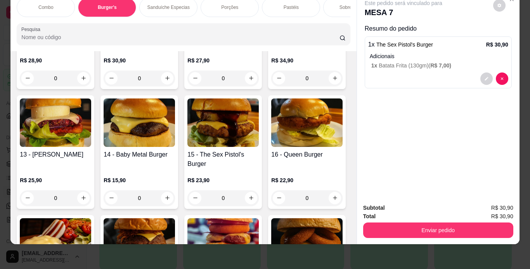
click at [229, 6] on div "Porções" at bounding box center [230, 7] width 58 height 19
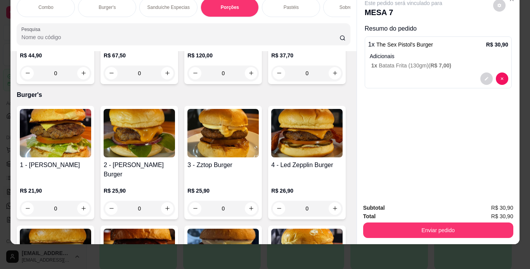
scroll to position [0, 0]
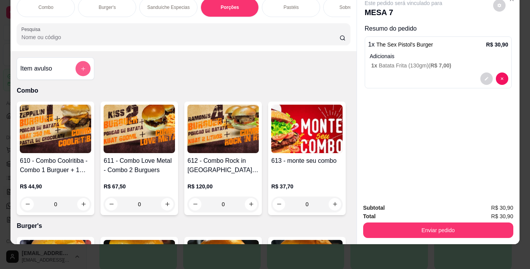
click at [86, 64] on button "add-separate-item" at bounding box center [83, 68] width 15 height 15
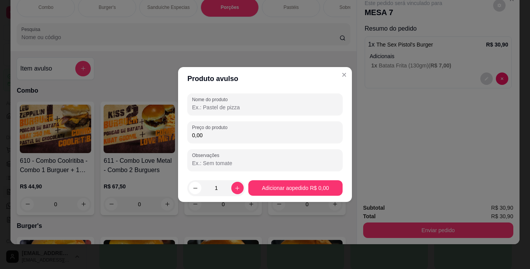
click at [220, 104] on input "Nome do produto" at bounding box center [265, 108] width 146 height 8
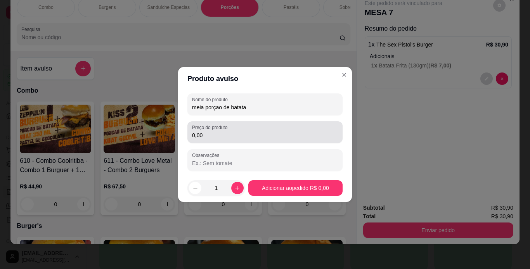
type input "meia porçao de batata"
click at [262, 130] on div "0,00" at bounding box center [265, 133] width 146 height 16
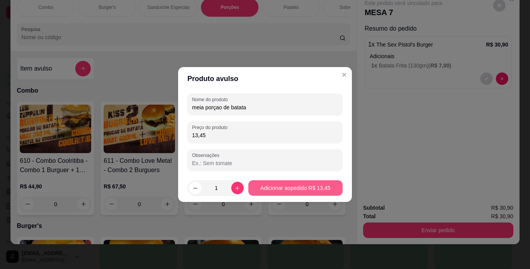
type input "13,45"
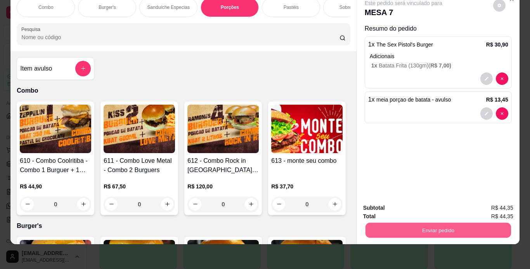
click at [493, 223] on button "Enviar pedido" at bounding box center [437, 230] width 145 height 15
click at [419, 210] on button "Não registrar e enviar pedido" at bounding box center [412, 205] width 81 height 15
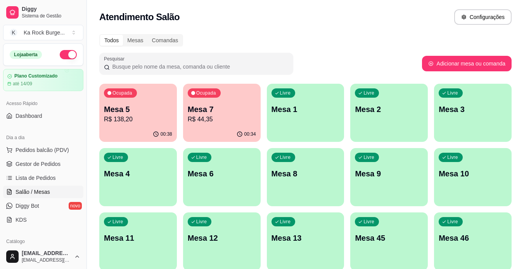
click at [245, 118] on p "R$ 44,35" at bounding box center [222, 119] width 68 height 9
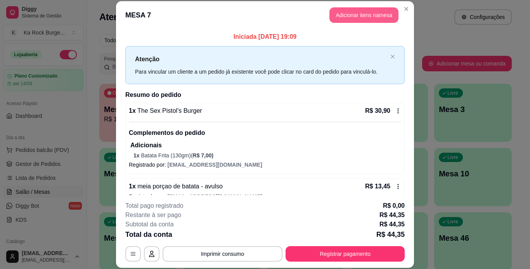
click at [380, 16] on button "Adicionar itens na mesa" at bounding box center [363, 15] width 69 height 16
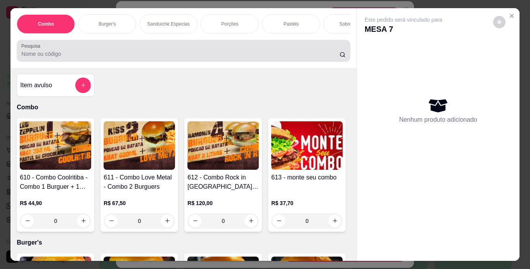
click at [177, 49] on div at bounding box center [183, 51] width 324 height 16
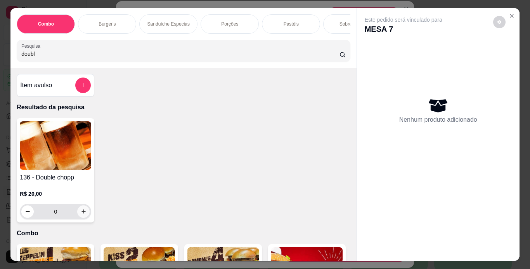
type input "doubl"
click at [81, 215] on icon "increase-product-quantity" at bounding box center [84, 212] width 6 height 6
type input "2"
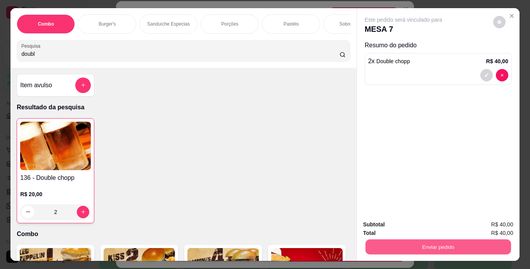
click at [440, 244] on button "Enviar pedido" at bounding box center [437, 247] width 145 height 15
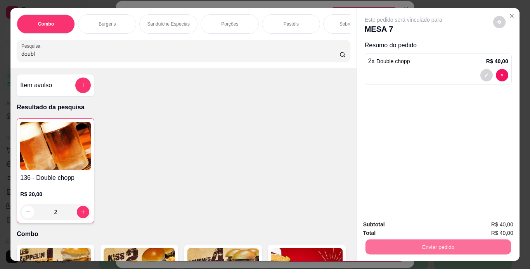
click at [428, 223] on button "Não registrar e enviar pedido" at bounding box center [412, 225] width 81 height 15
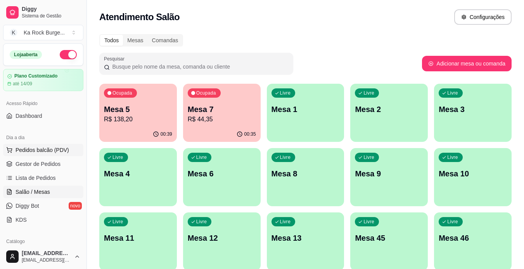
click at [57, 146] on span "Pedidos balcão (PDV)" at bounding box center [43, 150] width 54 height 8
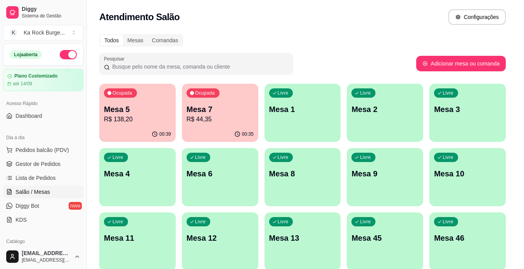
drag, startPoint x: 57, startPoint y: 147, endPoint x: 44, endPoint y: 190, distance: 44.6
click at [44, 190] on h4 "610 - Combo Coolritiba - Combo 1 Burguer + 1 Pastel" at bounding box center [55, 182] width 71 height 19
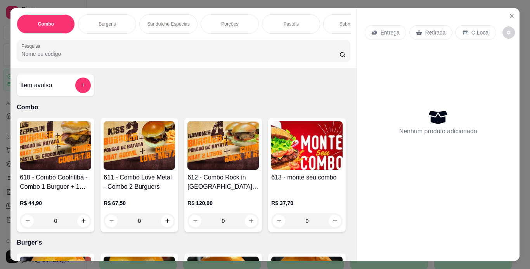
click at [139, 146] on img at bounding box center [139, 145] width 71 height 48
click at [510, 16] on button "Close" at bounding box center [512, 16] width 12 height 12
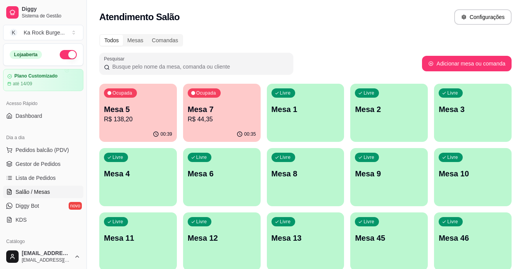
click at [27, 194] on span "Salão / Mesas" at bounding box center [33, 192] width 35 height 8
click at [35, 148] on span "Pedidos balcão (PDV)" at bounding box center [43, 150] width 54 height 8
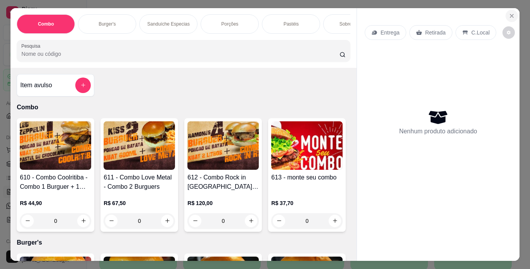
click at [506, 13] on button "Close" at bounding box center [512, 16] width 12 height 12
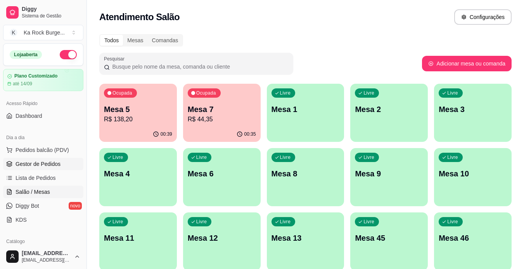
click at [40, 166] on span "Gestor de Pedidos" at bounding box center [38, 164] width 45 height 8
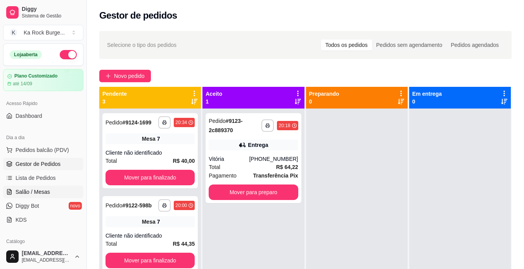
click at [32, 193] on span "Salão / Mesas" at bounding box center [33, 192] width 35 height 8
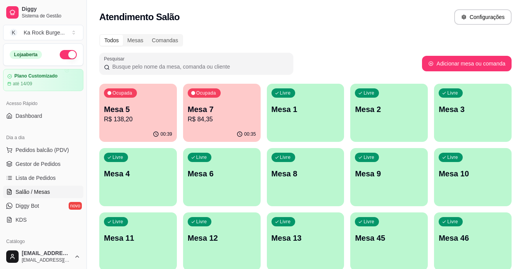
click at [254, 111] on p "Mesa 7" at bounding box center [222, 109] width 68 height 11
click at [215, 104] on div "Ocupada Mesa 7 R$ 84,35" at bounding box center [222, 105] width 78 height 43
click at [144, 100] on div "Ocupada Mesa 5 R$ 138,20" at bounding box center [138, 105] width 78 height 43
click at [122, 115] on p "R$ 138,20" at bounding box center [138, 119] width 68 height 9
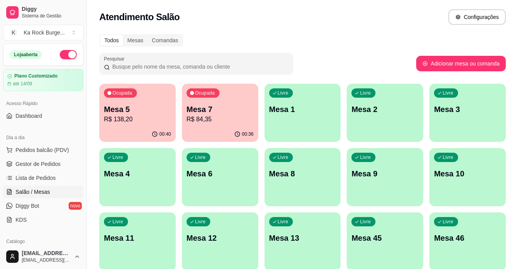
click at [123, 101] on div "Iniciada [DATE] 19:09 Atenção Para vincular um cliente a um pedido já existente…" at bounding box center [262, 229] width 288 height 400
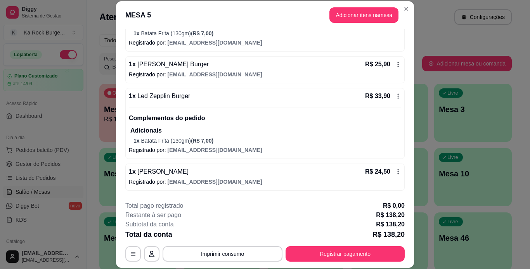
scroll to position [139, 0]
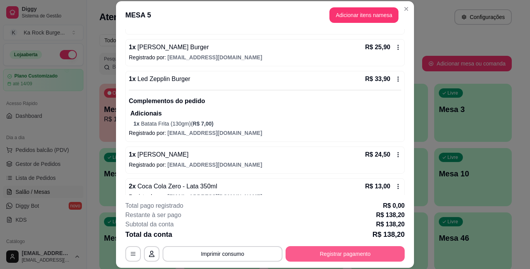
click at [302, 251] on button "Registrar pagamento" at bounding box center [345, 254] width 119 height 16
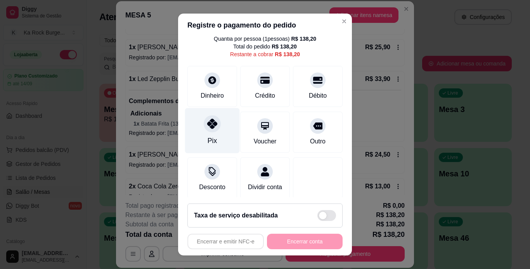
scroll to position [38, 0]
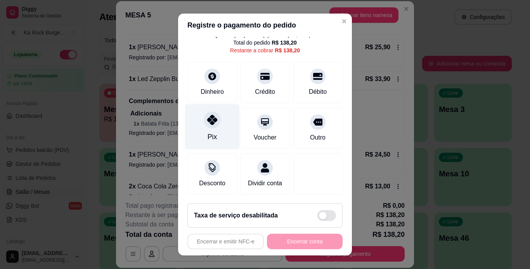
click at [203, 121] on div "Pix" at bounding box center [212, 126] width 55 height 45
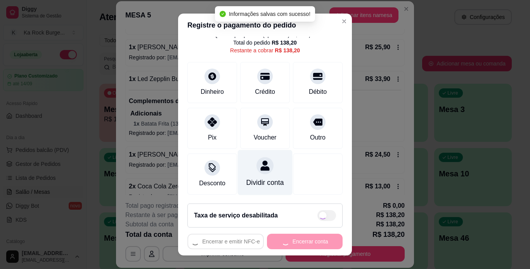
type input "R$ 0,00"
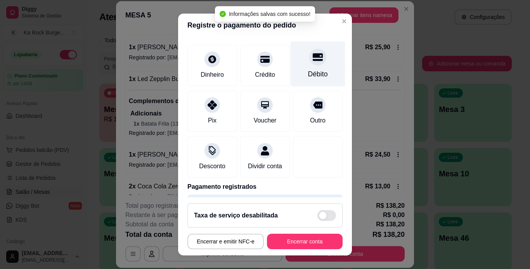
click at [312, 61] on div at bounding box center [317, 56] width 17 height 17
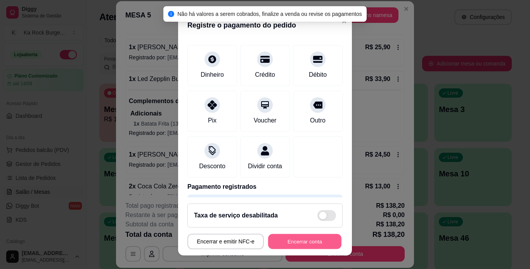
click at [290, 239] on button "Encerrar conta" at bounding box center [304, 241] width 73 height 15
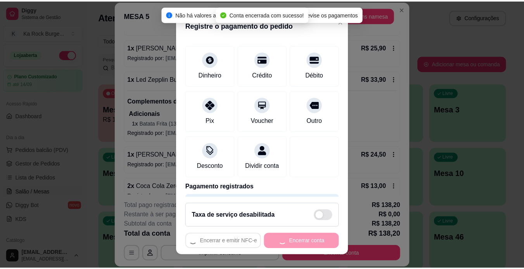
scroll to position [0, 0]
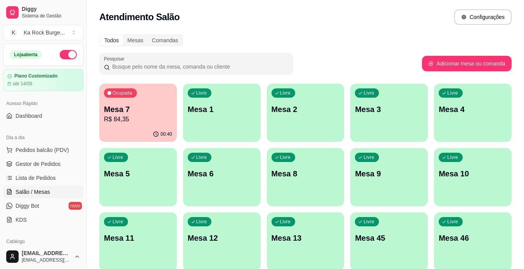
click at [335, 42] on div "Todos Mesas Comandas" at bounding box center [305, 40] width 412 height 12
click at [37, 166] on span "Gestor de Pedidos" at bounding box center [38, 164] width 45 height 8
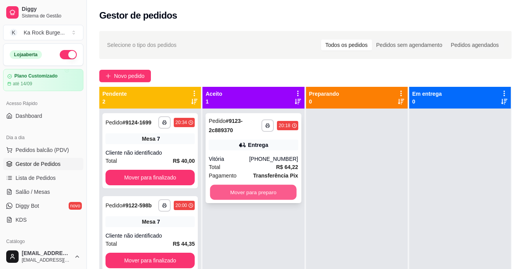
click at [251, 192] on button "Mover para preparo" at bounding box center [253, 192] width 87 height 15
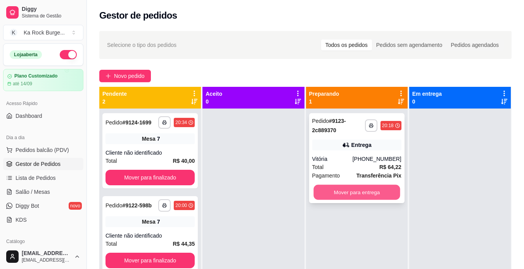
click at [377, 196] on button "Mover para entrega" at bounding box center [356, 192] width 87 height 15
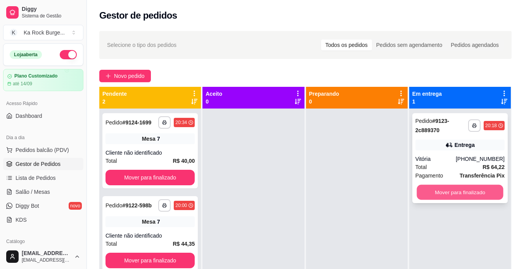
click at [451, 199] on button "Mover para finalizado" at bounding box center [460, 192] width 87 height 15
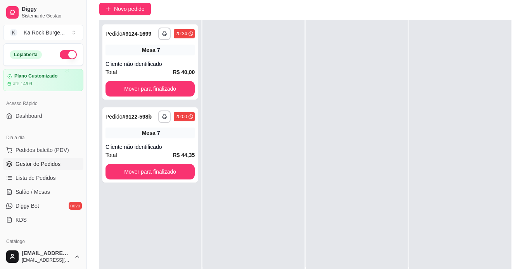
scroll to position [60, 0]
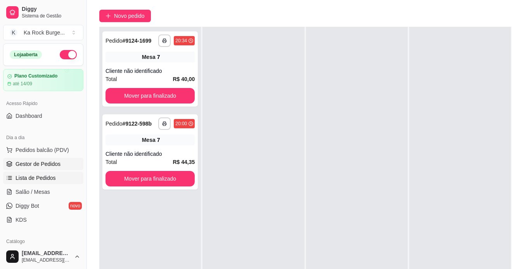
click at [38, 183] on link "Lista de Pedidos" at bounding box center [43, 178] width 80 height 12
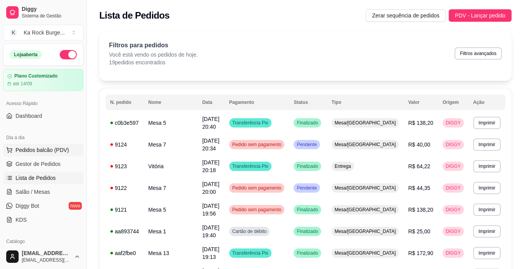
click at [25, 147] on span "Pedidos balcão (PDV)" at bounding box center [43, 150] width 54 height 8
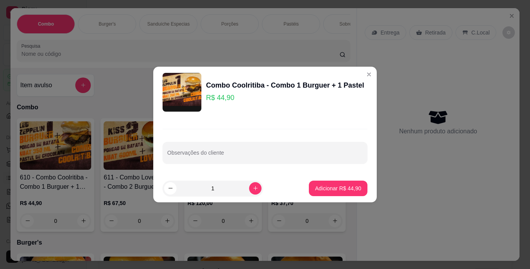
click at [356, 76] on div "Combo Coolritiba - Combo 1 Burguer + 1 Pastel R$ 44,90" at bounding box center [265, 92] width 205 height 39
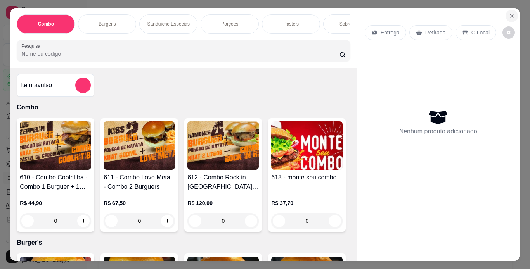
click at [511, 13] on icon "Close" at bounding box center [512, 16] width 6 height 6
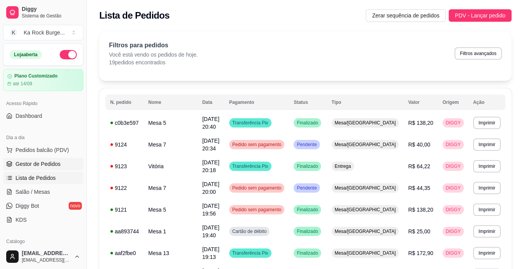
click at [24, 164] on span "Gestor de Pedidos" at bounding box center [38, 164] width 45 height 8
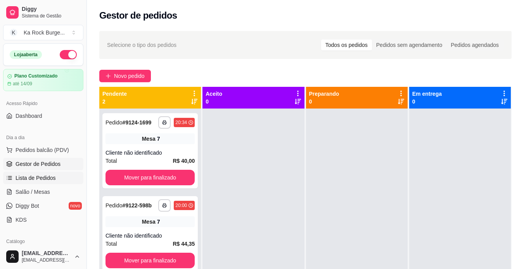
click at [42, 180] on span "Lista de Pedidos" at bounding box center [36, 178] width 40 height 8
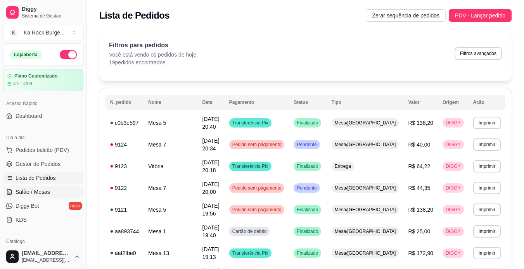
click at [42, 190] on span "Salão / Mesas" at bounding box center [33, 192] width 35 height 8
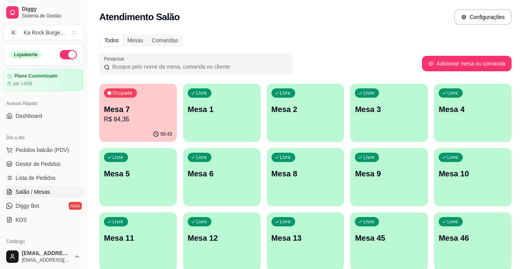
click at [155, 126] on div "Ocupada Mesa 7 R$ 84,35" at bounding box center [138, 105] width 78 height 43
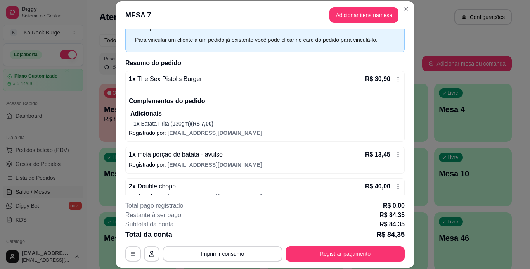
scroll to position [45, 0]
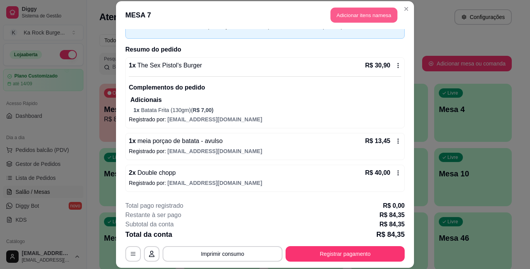
click at [382, 14] on button "Adicionar itens na mesa" at bounding box center [364, 15] width 67 height 15
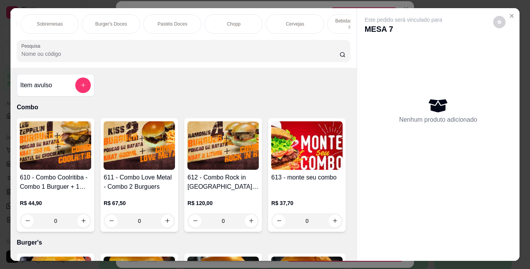
scroll to position [0, 308]
click at [242, 24] on div "Chopp" at bounding box center [228, 23] width 58 height 19
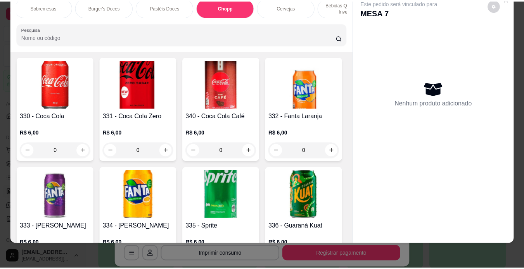
scroll to position [3159, 0]
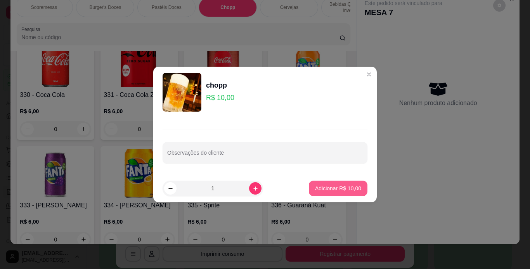
click at [340, 189] on p "Adicionar R$ 10,00" at bounding box center [338, 189] width 46 height 8
type input "1"
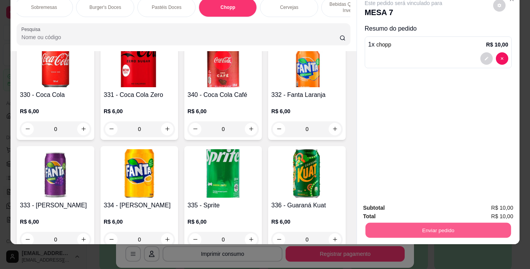
click at [442, 224] on button "Enviar pedido" at bounding box center [437, 230] width 145 height 15
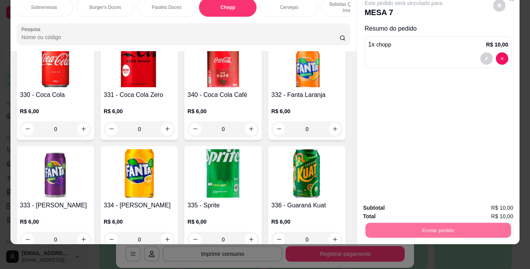
click at [428, 204] on button "Não registrar e enviar pedido" at bounding box center [412, 205] width 81 height 15
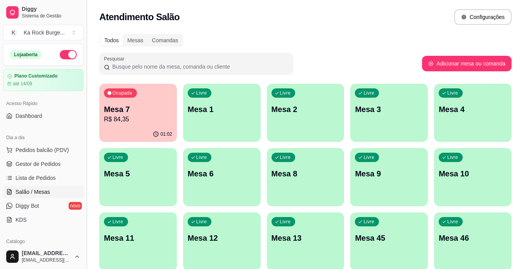
click at [84, 242] on button "Toggle Sidebar" at bounding box center [86, 134] width 6 height 269
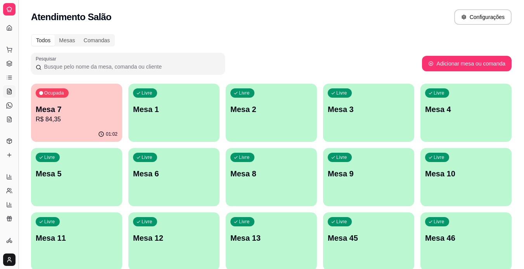
click at [15, 222] on button "Toggle Sidebar" at bounding box center [18, 134] width 6 height 269
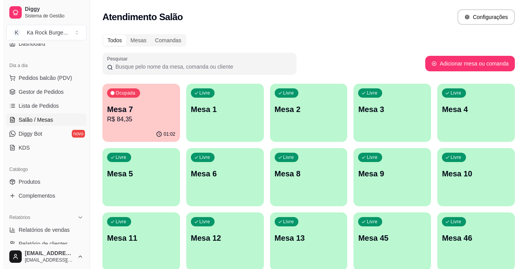
scroll to position [78, 0]
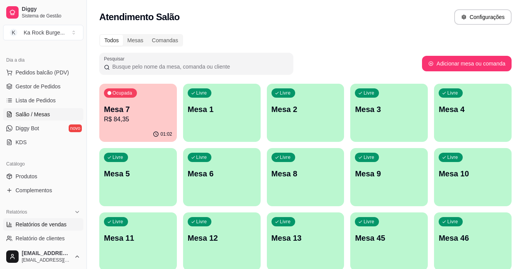
click at [11, 221] on link "Relatórios de vendas" at bounding box center [43, 224] width 80 height 12
select select "ALL"
select select "0"
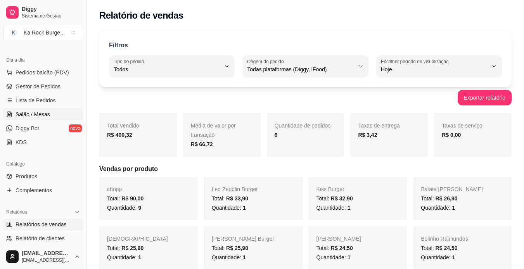
click at [38, 117] on span "Salão / Mesas" at bounding box center [33, 115] width 35 height 8
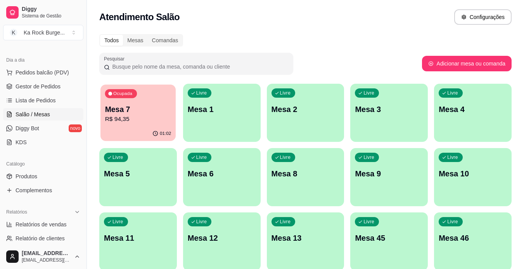
click at [109, 117] on p "R$ 94,35" at bounding box center [138, 119] width 66 height 9
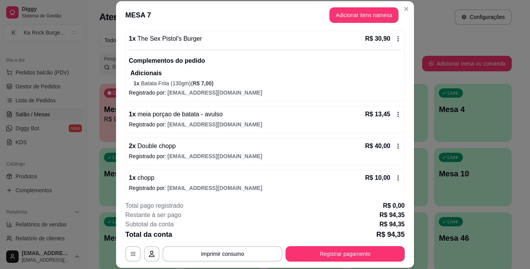
scroll to position [77, 0]
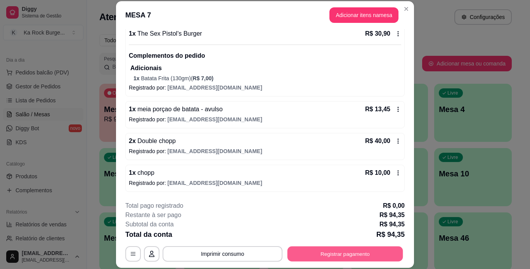
click at [352, 253] on button "Registrar pagamento" at bounding box center [345, 253] width 116 height 15
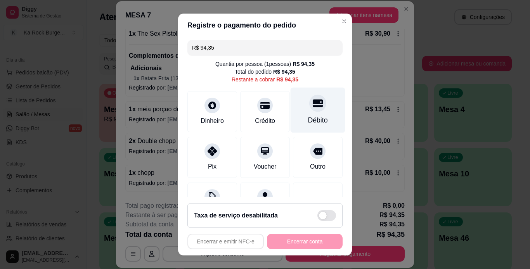
click at [297, 111] on div "Débito" at bounding box center [318, 109] width 55 height 45
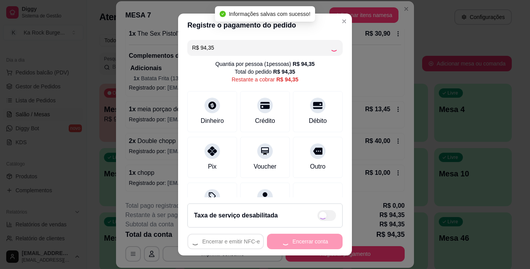
type input "R$ 0,00"
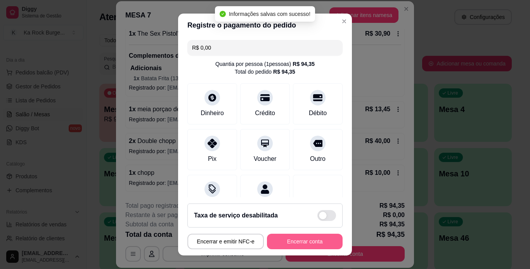
click at [316, 240] on button "Encerrar conta" at bounding box center [305, 242] width 76 height 16
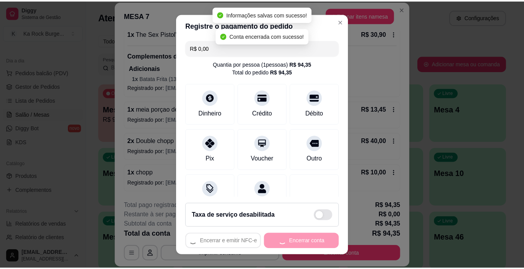
scroll to position [0, 0]
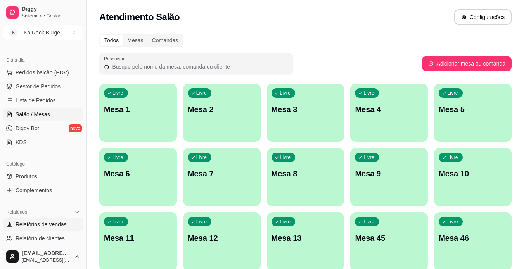
click at [23, 227] on span "Relatórios de vendas" at bounding box center [41, 225] width 51 height 8
select select "ALL"
select select "0"
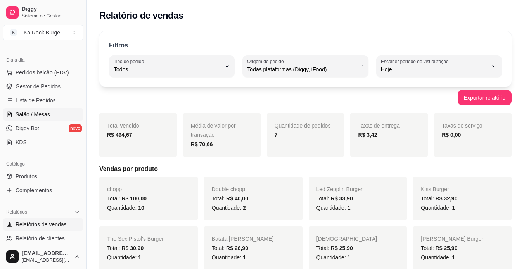
click at [25, 117] on span "Salão / Mesas" at bounding box center [33, 115] width 35 height 8
